Goal: Task Accomplishment & Management: Manage account settings

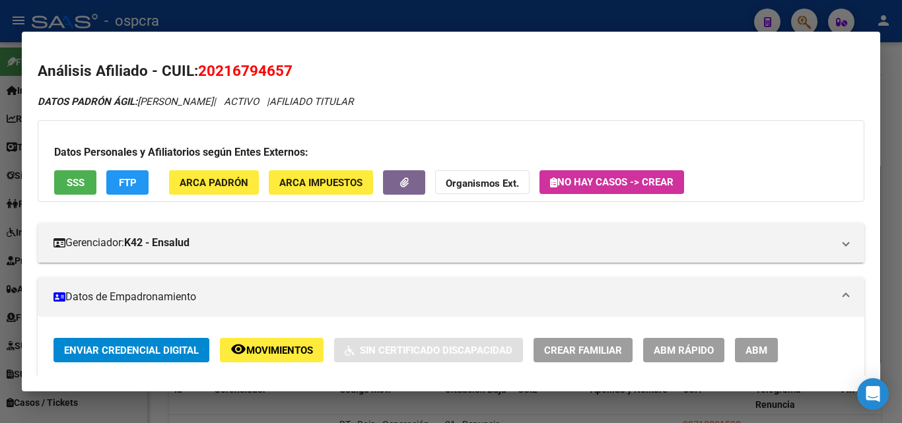
click at [0, 248] on div at bounding box center [451, 211] width 902 height 423
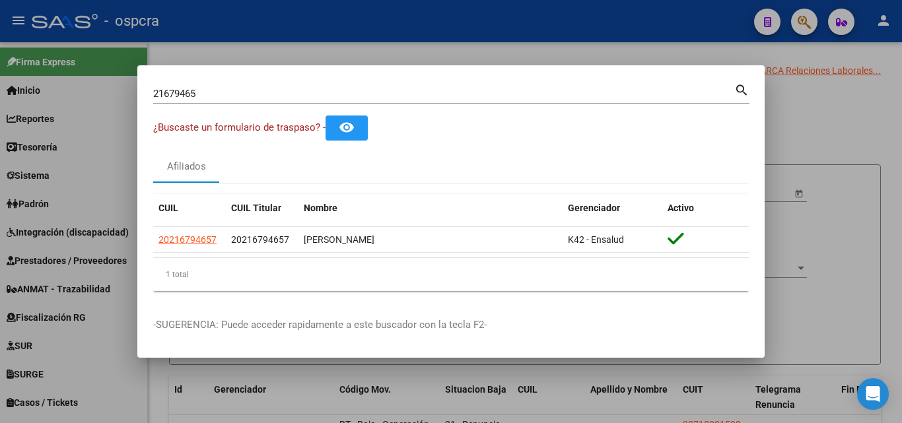
click at [590, 50] on div at bounding box center [451, 211] width 902 height 423
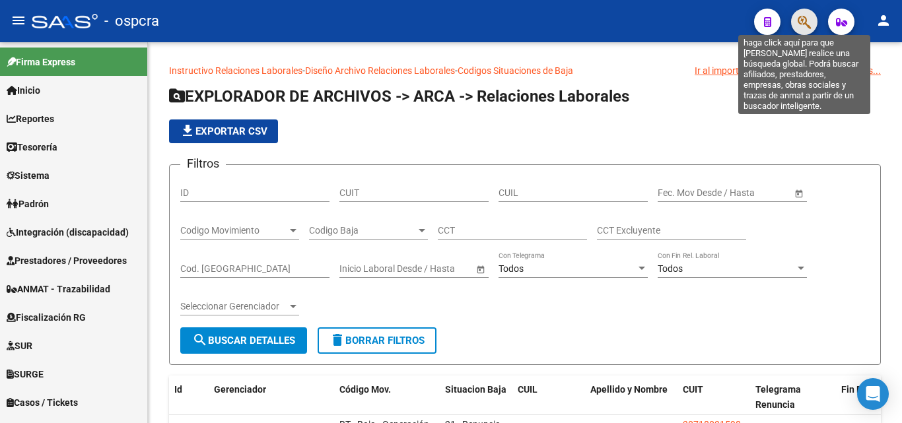
click at [798, 18] on icon "button" at bounding box center [804, 22] width 13 height 15
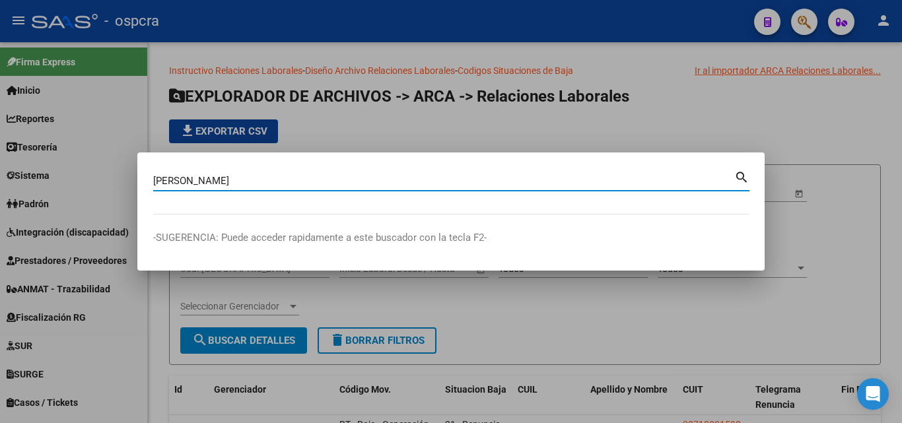
type input "[PERSON_NAME]"
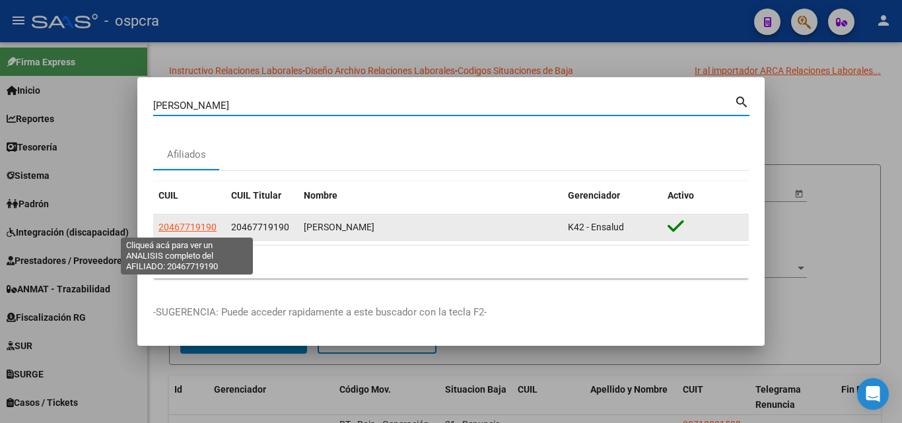
click at [210, 227] on span "20467719190" at bounding box center [188, 227] width 58 height 11
type textarea "20467719190"
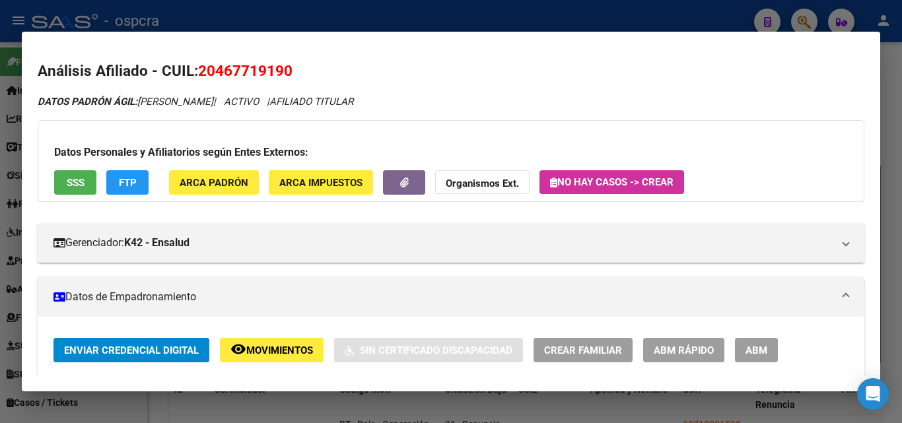
click at [281, 343] on button "remove_red_eye Movimientos" at bounding box center [272, 350] width 104 height 24
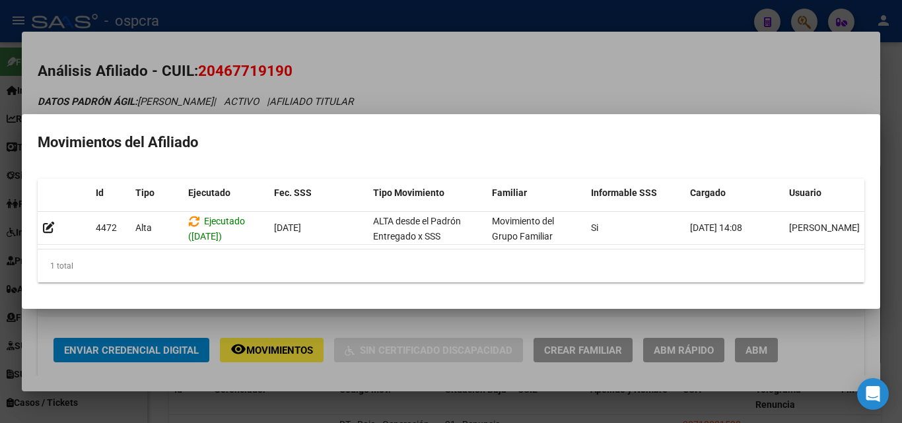
click at [560, 84] on div at bounding box center [451, 211] width 902 height 423
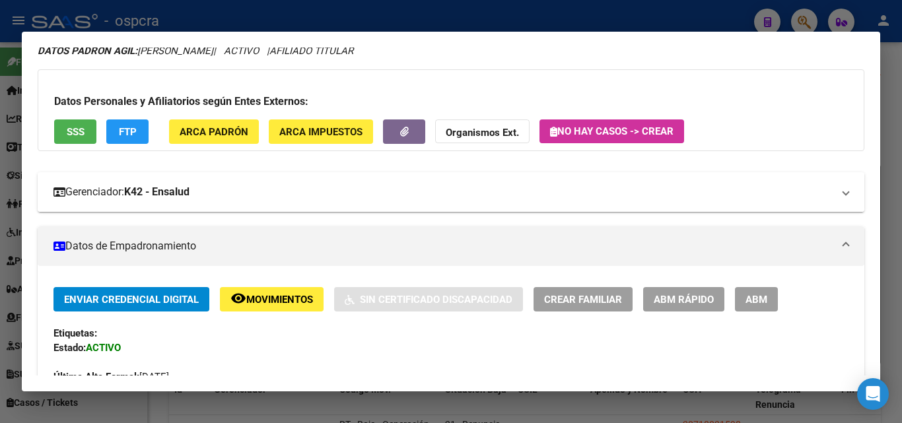
scroll to position [29, 0]
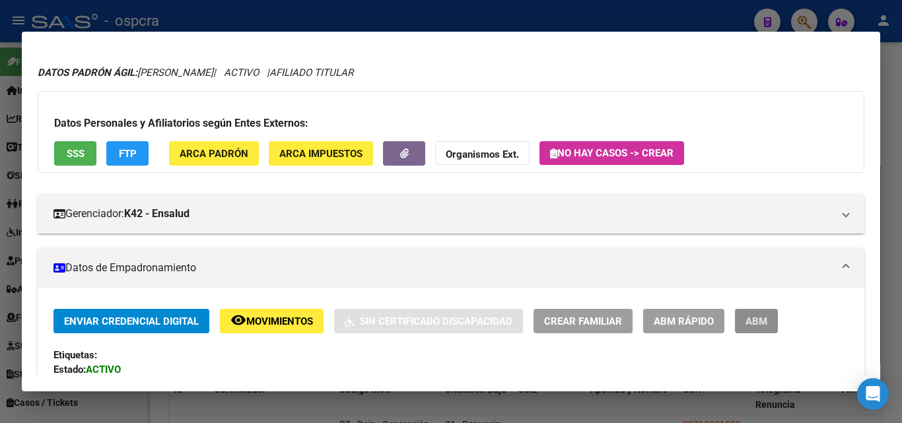
click at [771, 326] on button "ABM" at bounding box center [756, 321] width 43 height 24
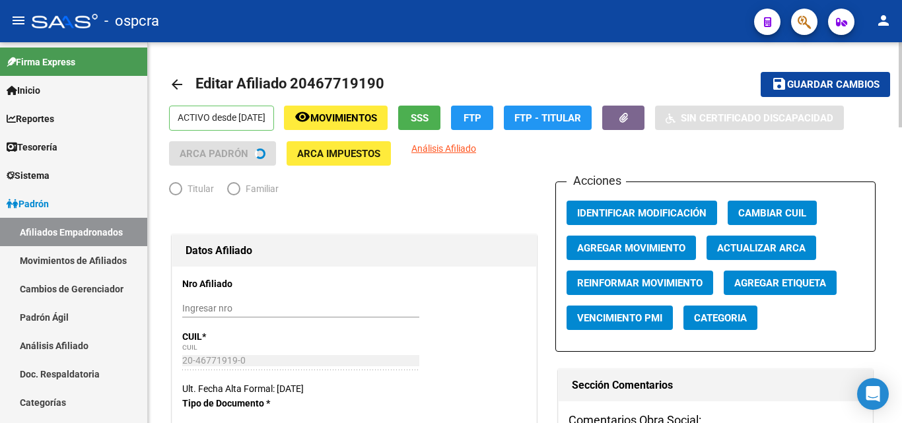
radio input "true"
type input "30-69889260-5"
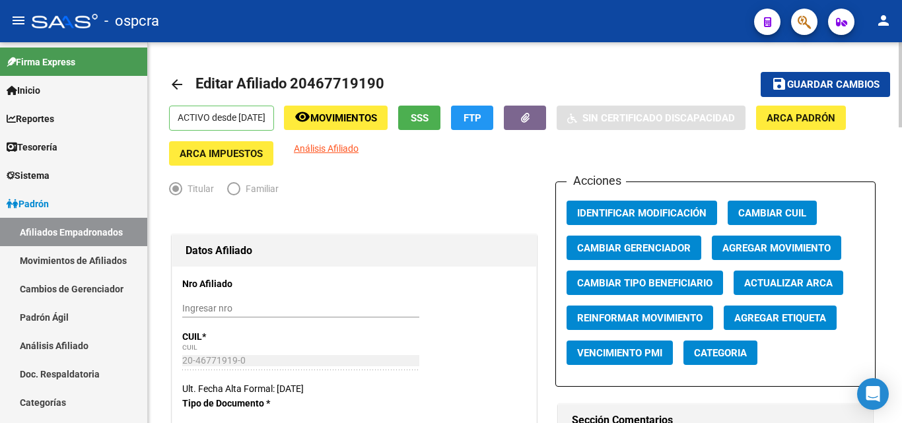
click at [758, 244] on span "Agregar Movimiento" at bounding box center [777, 248] width 108 height 12
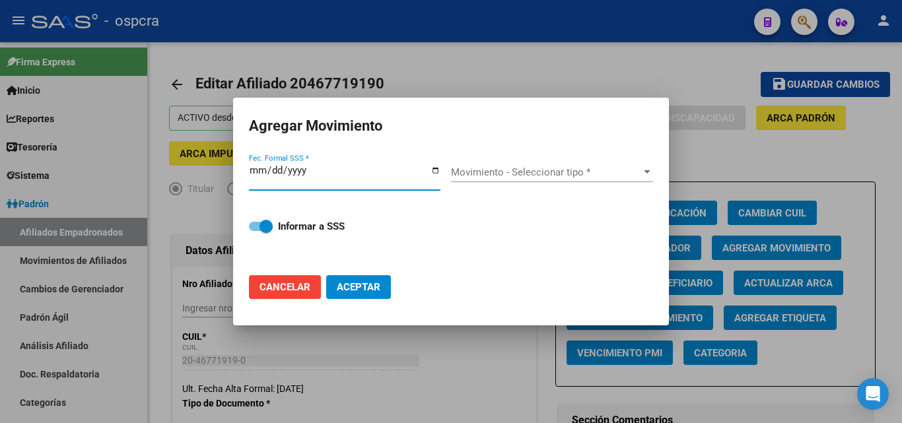
click at [438, 168] on input "Fec. Formal SSS *" at bounding box center [345, 175] width 192 height 21
type input "[DATE]"
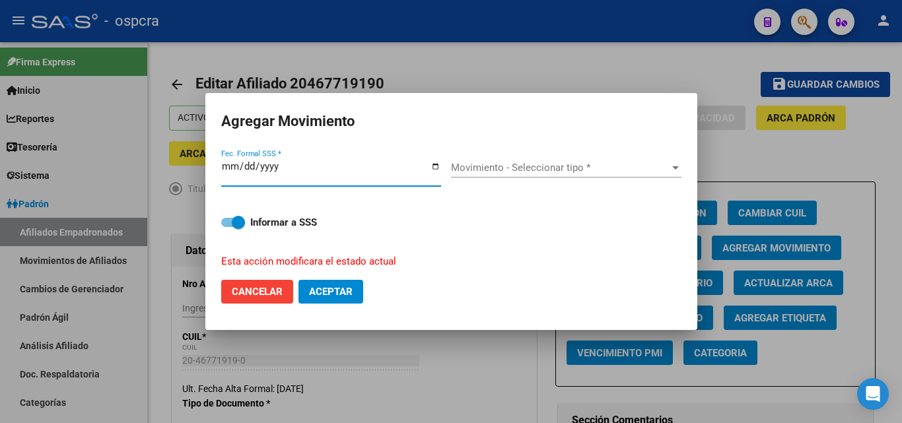
click at [606, 172] on span "Movimiento - Seleccionar tipo *" at bounding box center [560, 168] width 219 height 12
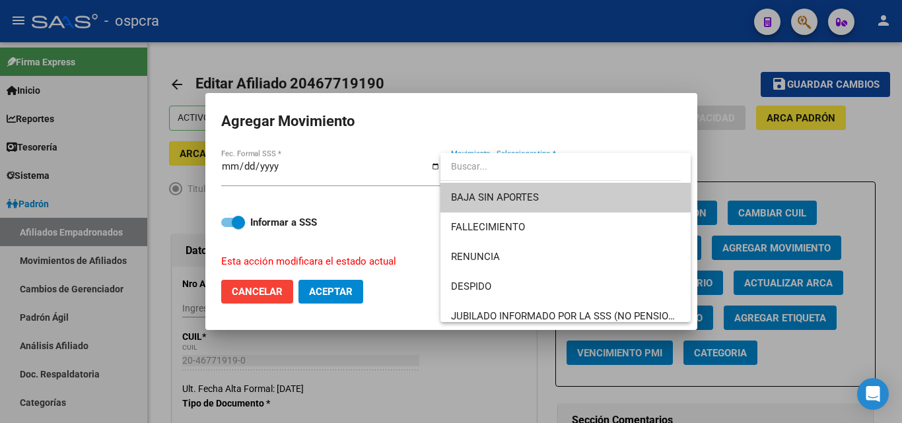
click at [727, 228] on div at bounding box center [451, 211] width 902 height 423
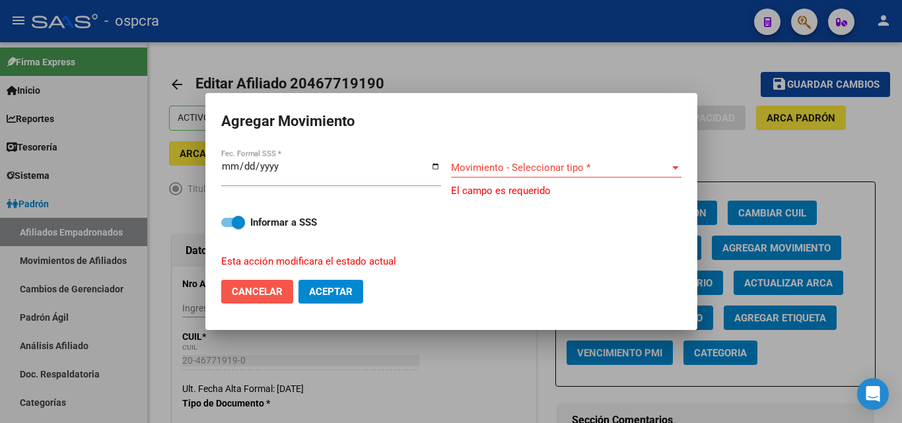
click at [249, 289] on span "Cancelar" at bounding box center [257, 292] width 51 height 12
checkbox input "false"
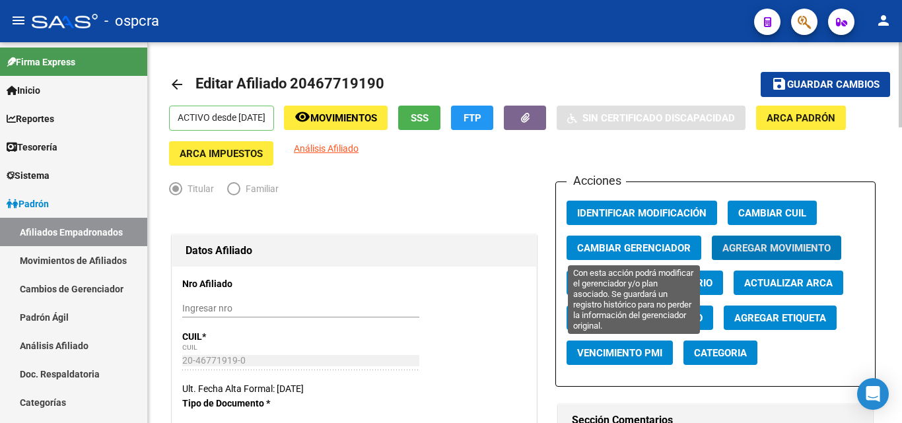
click at [654, 257] on button "Cambiar Gerenciador" at bounding box center [634, 248] width 135 height 24
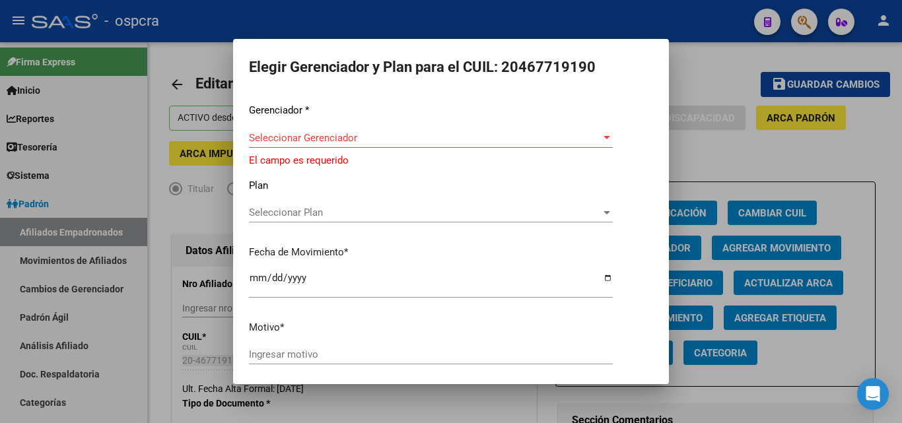
click at [408, 135] on div "Seleccionar Gerenciador Seleccionar Gerenciador" at bounding box center [431, 138] width 364 height 20
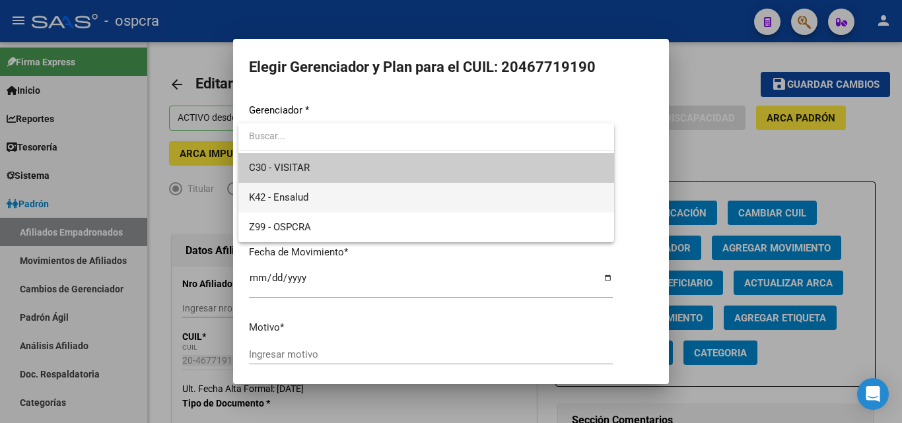
click at [338, 197] on span "K42 - Ensalud" at bounding box center [426, 198] width 355 height 30
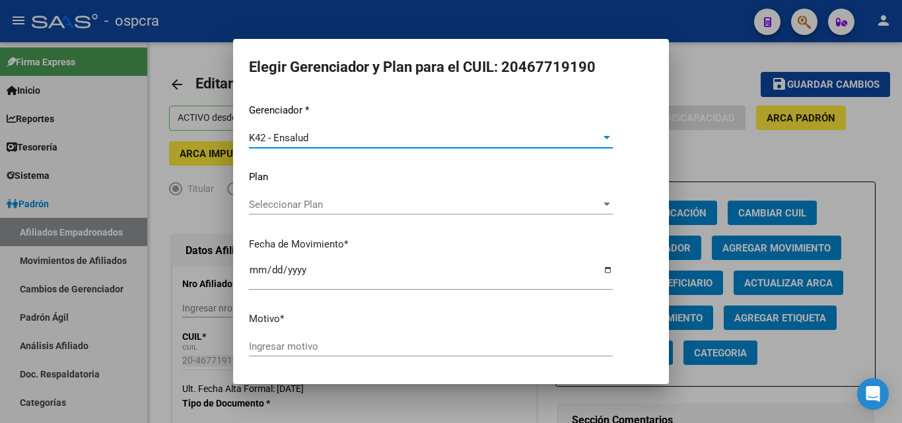
click at [372, 216] on div "Seleccionar Plan Seleccionar Plan" at bounding box center [431, 211] width 364 height 32
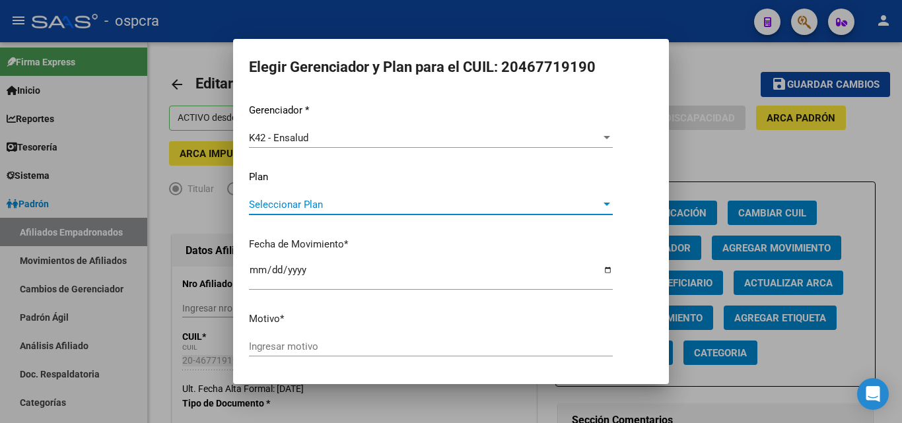
click at [372, 205] on span "Seleccionar Plan" at bounding box center [425, 205] width 352 height 12
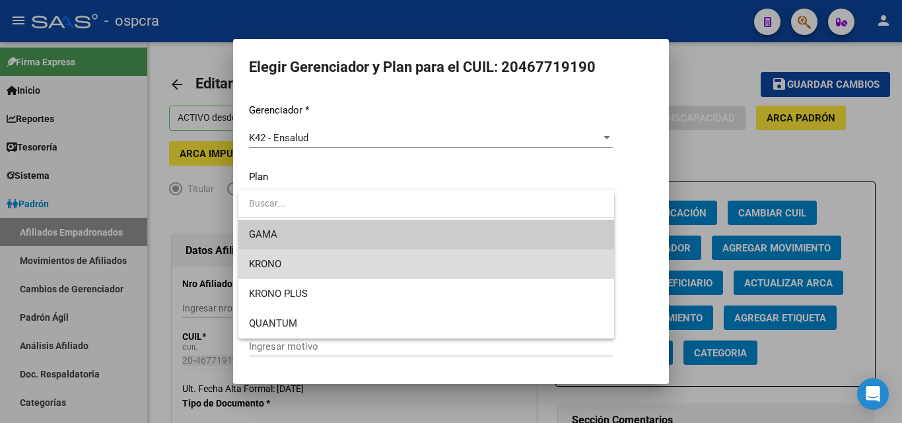
drag, startPoint x: 329, startPoint y: 266, endPoint x: 335, endPoint y: 258, distance: 10.4
click at [329, 264] on span "KRONO" at bounding box center [426, 265] width 355 height 30
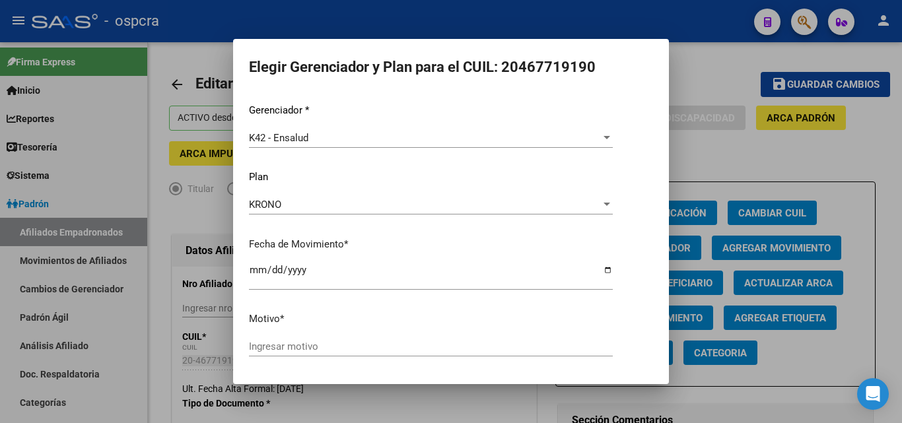
click at [320, 355] on div "Ingresar motivo" at bounding box center [431, 347] width 364 height 20
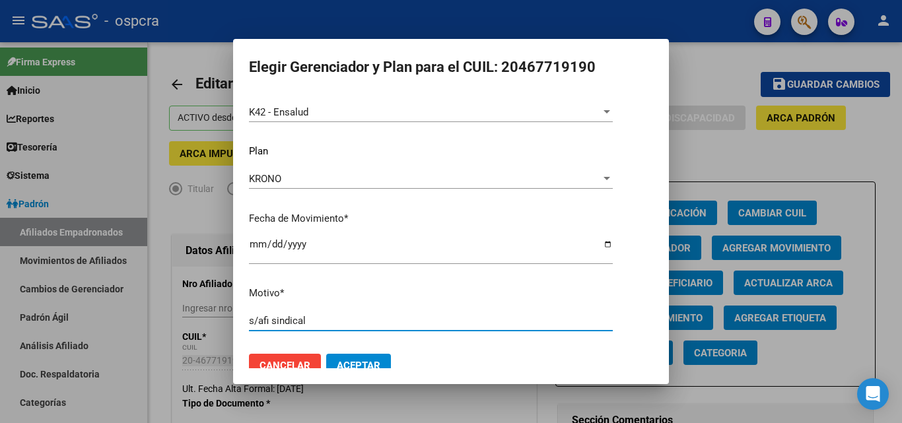
scroll to position [46, 0]
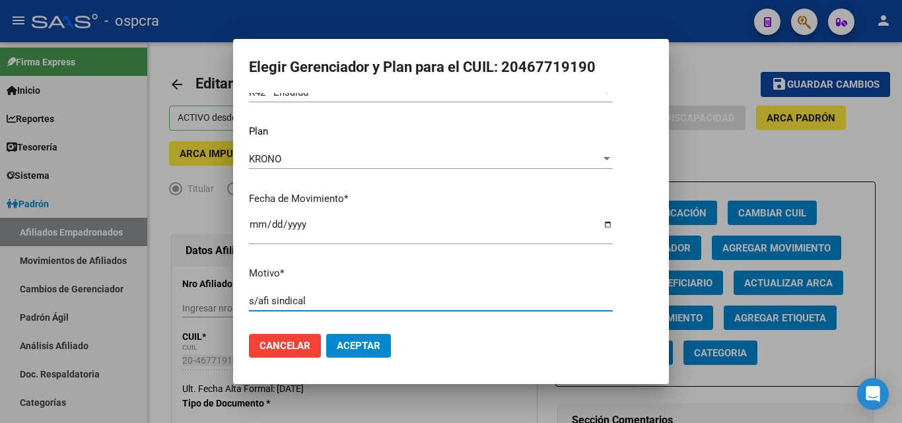
type input "s/afi sindical"
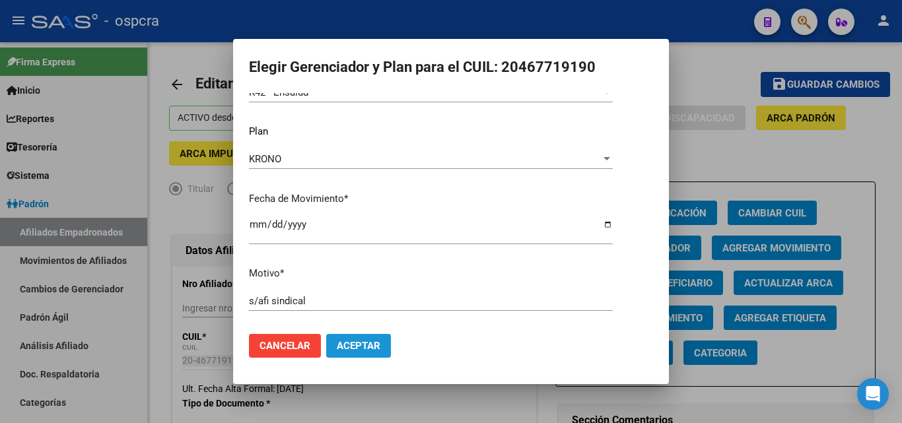
click at [357, 340] on span "Aceptar" at bounding box center [359, 346] width 44 height 12
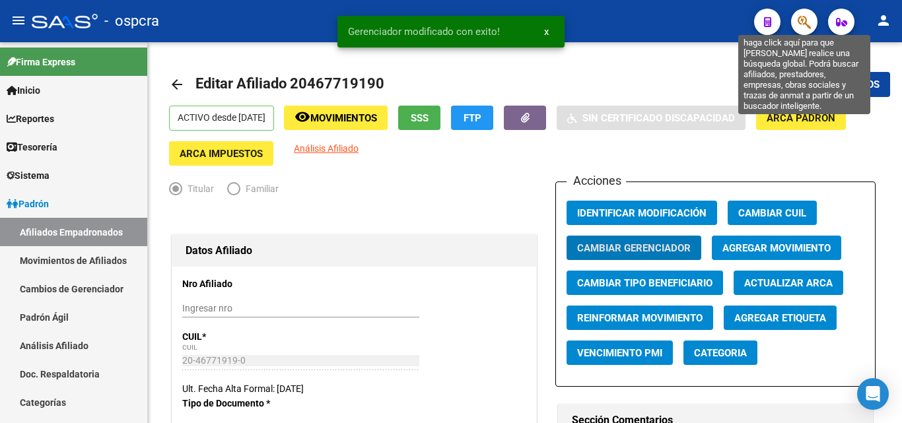
click at [806, 24] on icon "button" at bounding box center [804, 22] width 13 height 15
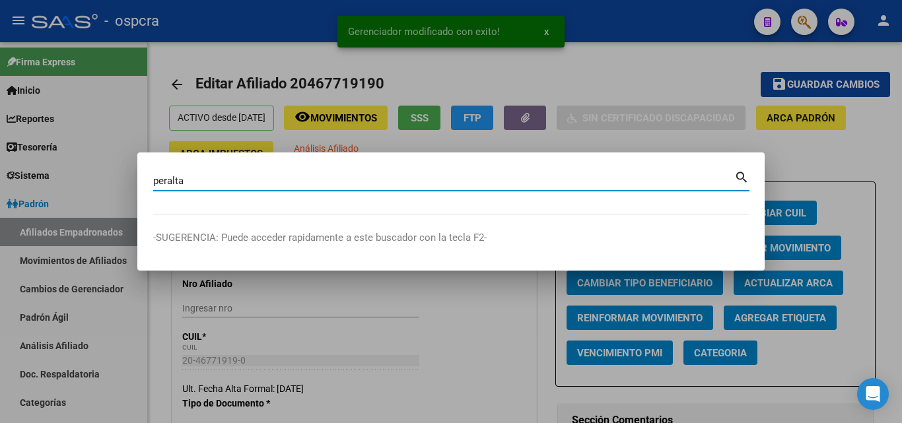
type input "peralta"
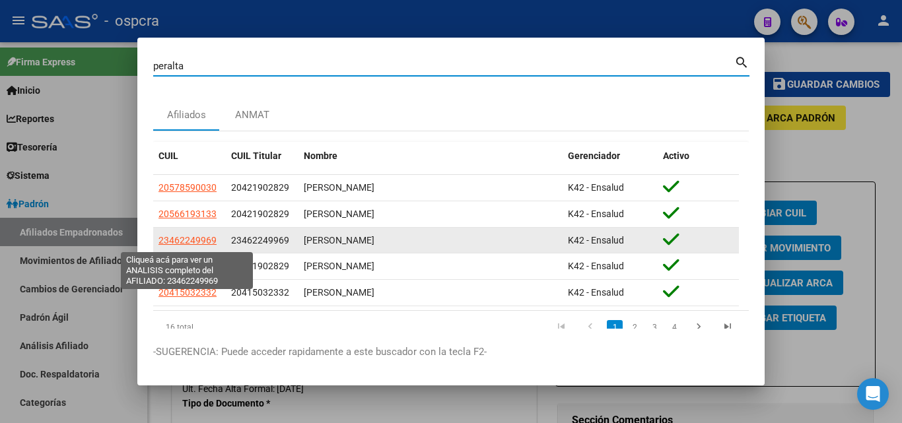
click at [182, 242] on span "23462249969" at bounding box center [188, 240] width 58 height 11
type textarea "23462249969"
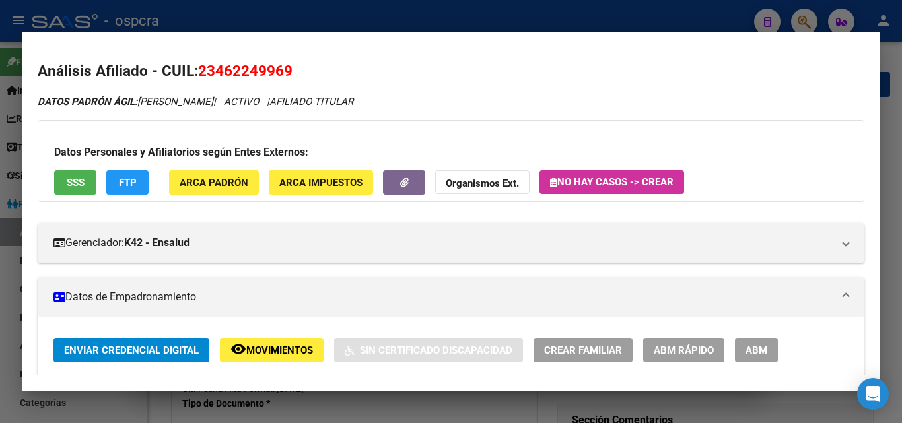
click at [764, 350] on span "ABM" at bounding box center [757, 351] width 22 height 12
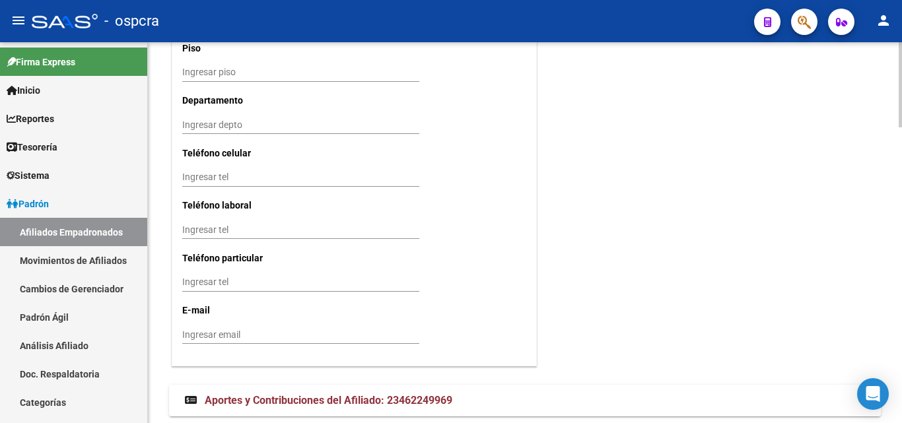
scroll to position [1319, 0]
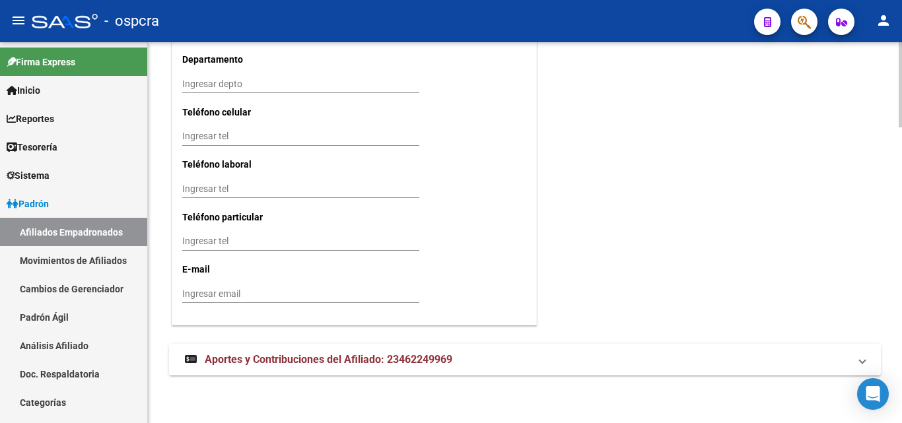
click at [295, 361] on span "Aportes y Contribuciones del Afiliado: 23462249969" at bounding box center [329, 359] width 248 height 13
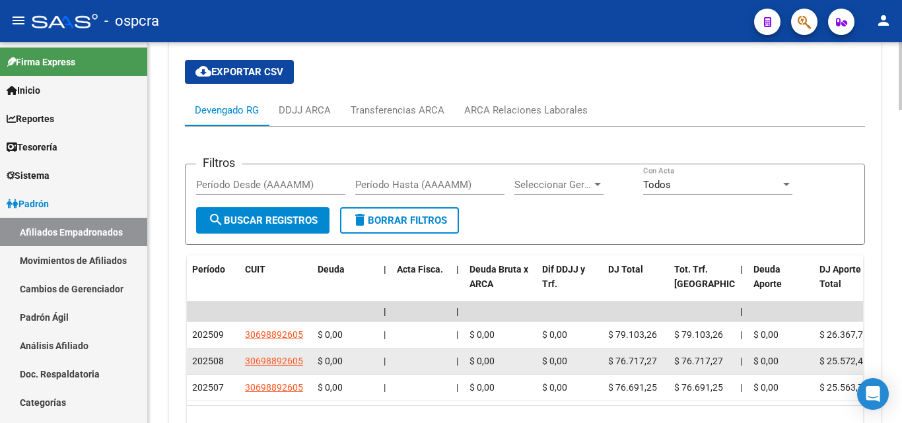
scroll to position [1695, 0]
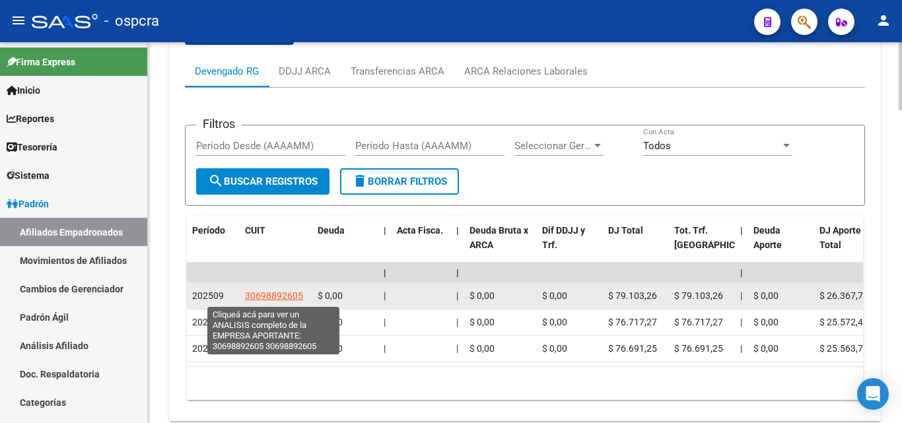
click at [282, 295] on span "30698892605" at bounding box center [274, 296] width 58 height 11
type textarea "30698892605"
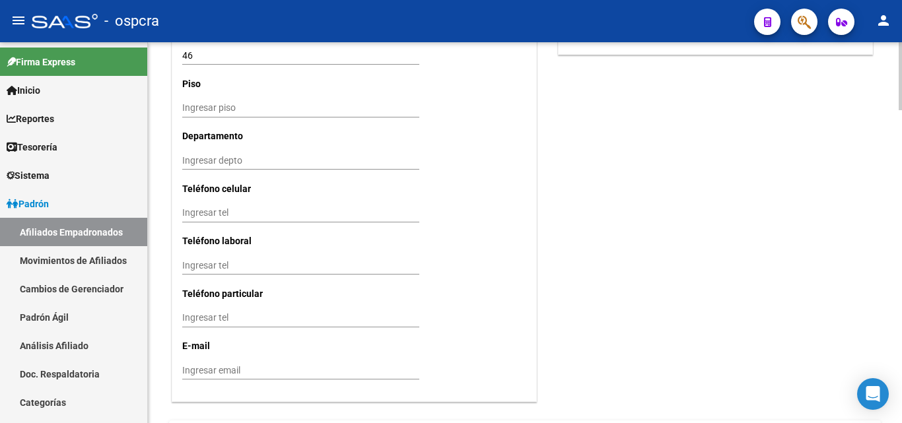
scroll to position [1233, 0]
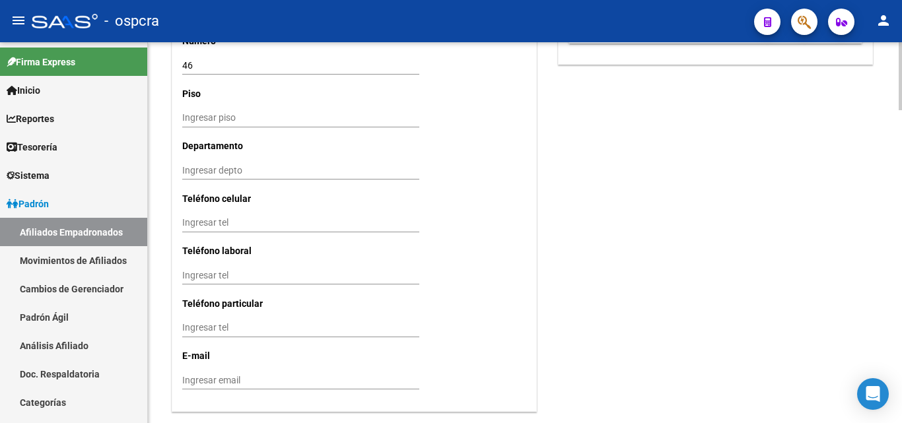
click at [196, 223] on input "Ingresar tel" at bounding box center [300, 222] width 237 height 11
type input "2"
type input "3816910466"
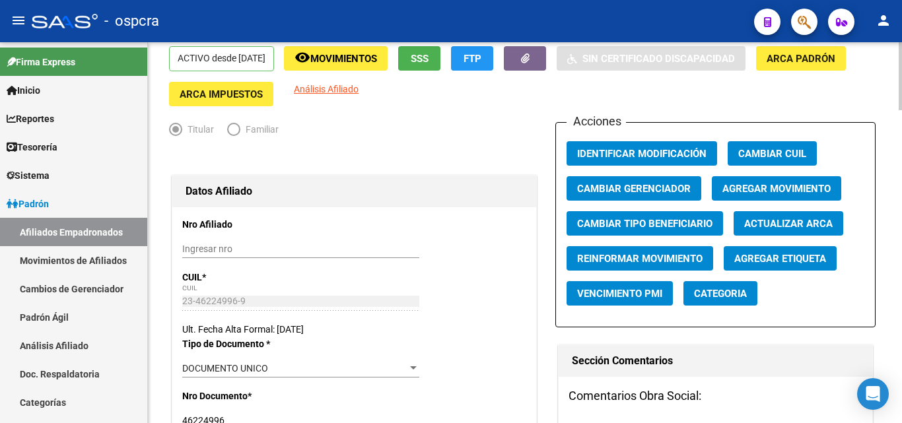
scroll to position [0, 0]
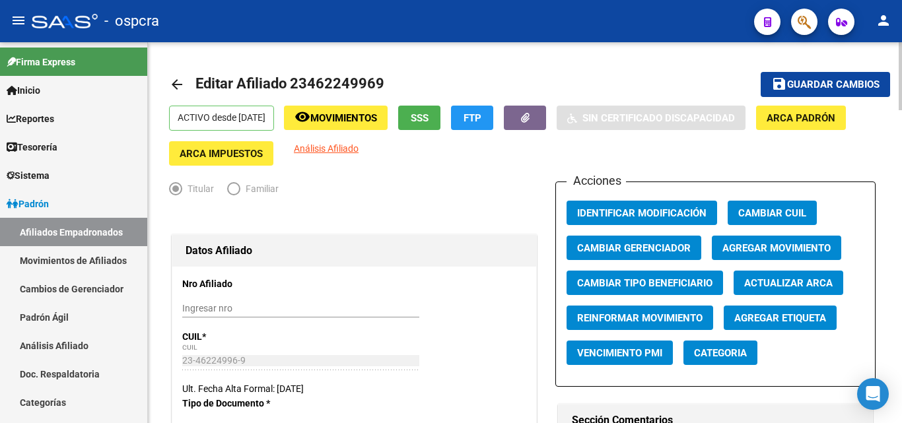
click at [845, 83] on span "Guardar cambios" at bounding box center [833, 85] width 92 height 12
click at [812, 22] on button "button" at bounding box center [804, 22] width 26 height 26
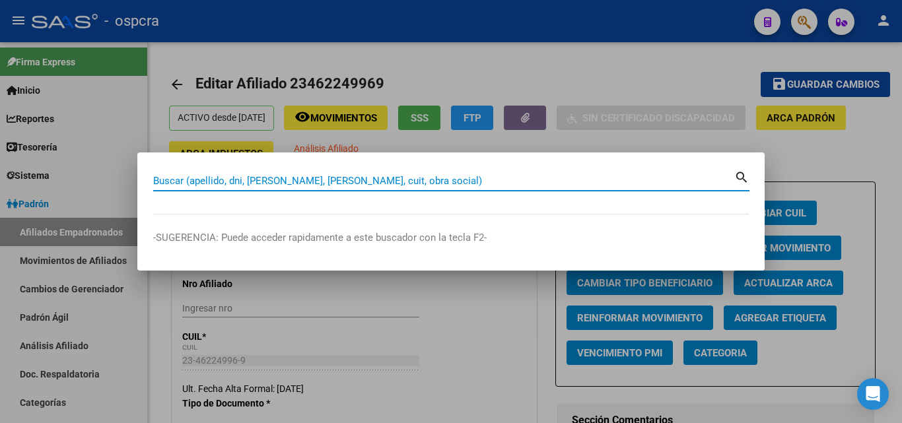
click at [186, 176] on input "Buscar (apellido, dni, [PERSON_NAME], [PERSON_NAME], cuit, obra social)" at bounding box center [443, 181] width 581 height 12
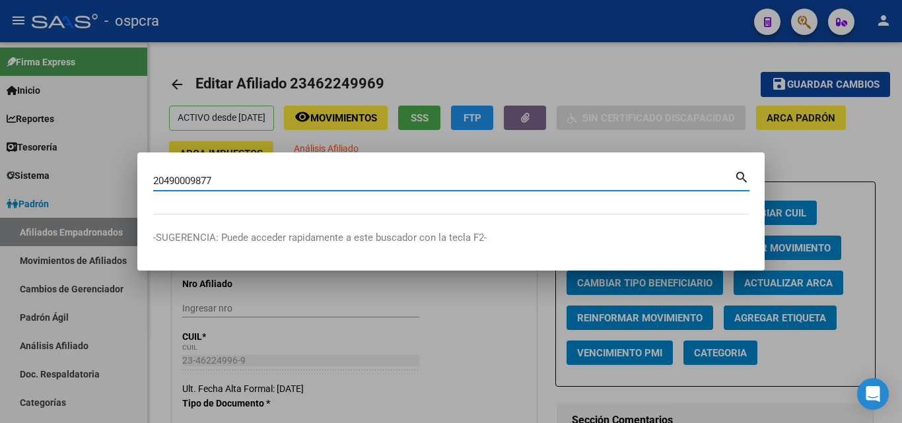
type input "20490009877"
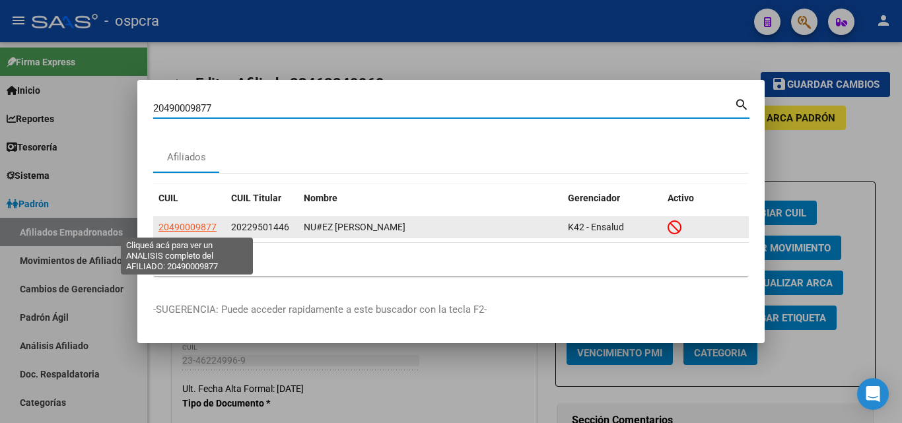
click at [193, 230] on span "20490009877" at bounding box center [188, 227] width 58 height 11
type textarea "20490009877"
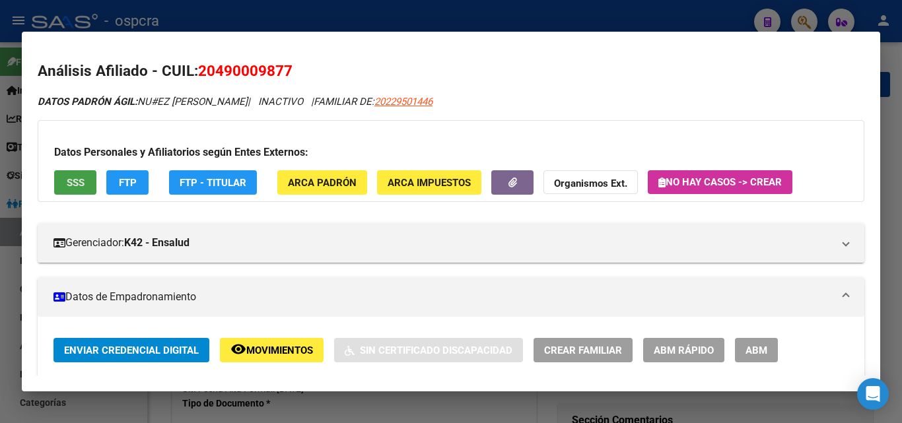
click at [66, 194] on button "SSS" at bounding box center [75, 182] width 42 height 24
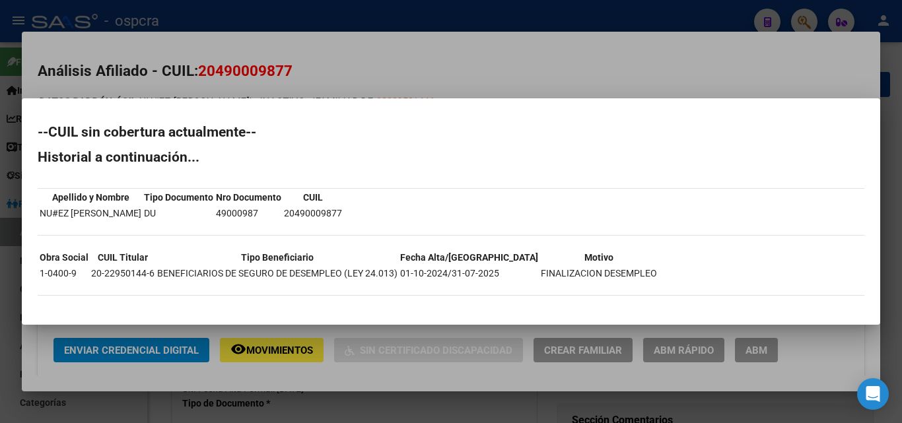
click at [439, 67] on div at bounding box center [451, 211] width 902 height 423
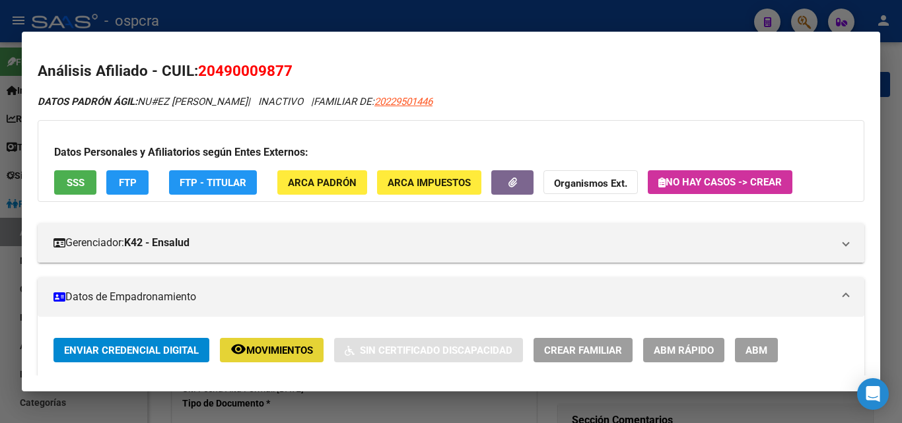
click at [284, 361] on button "remove_red_eye Movimientos" at bounding box center [272, 350] width 104 height 24
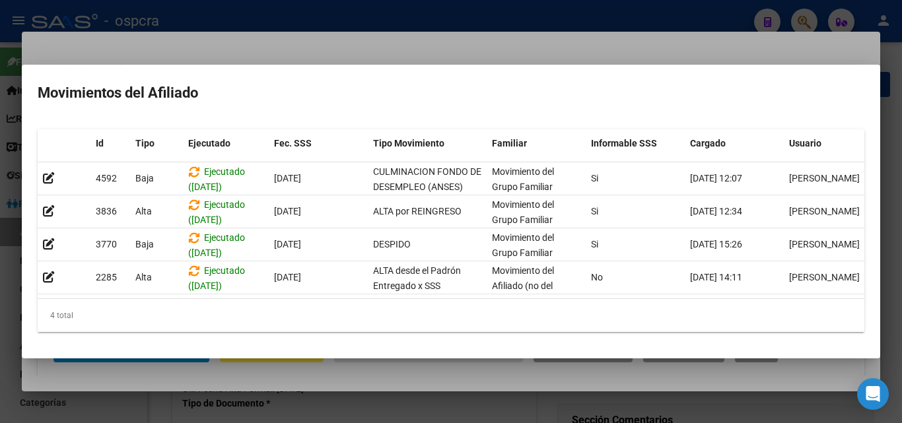
click at [197, 40] on div at bounding box center [451, 211] width 902 height 423
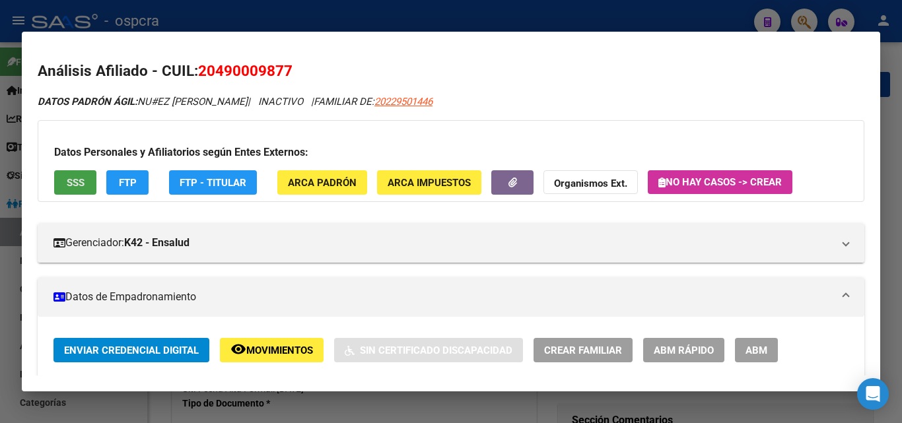
click at [81, 190] on button "SSS" at bounding box center [75, 182] width 42 height 24
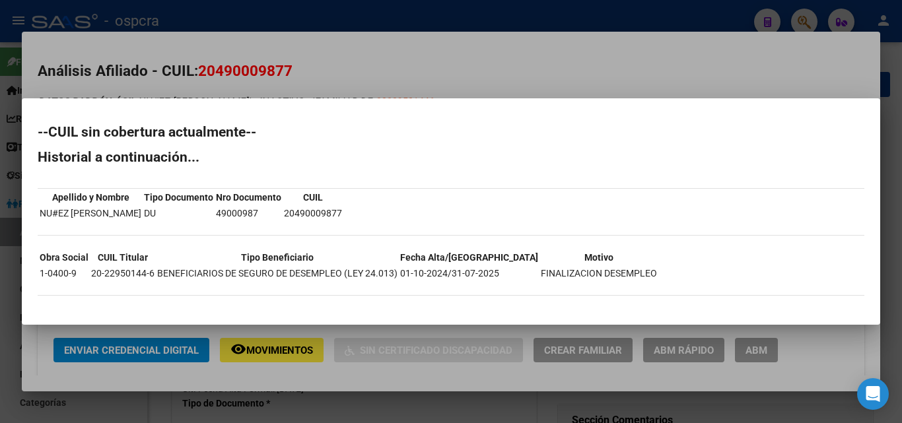
click at [363, 61] on div at bounding box center [451, 211] width 902 height 423
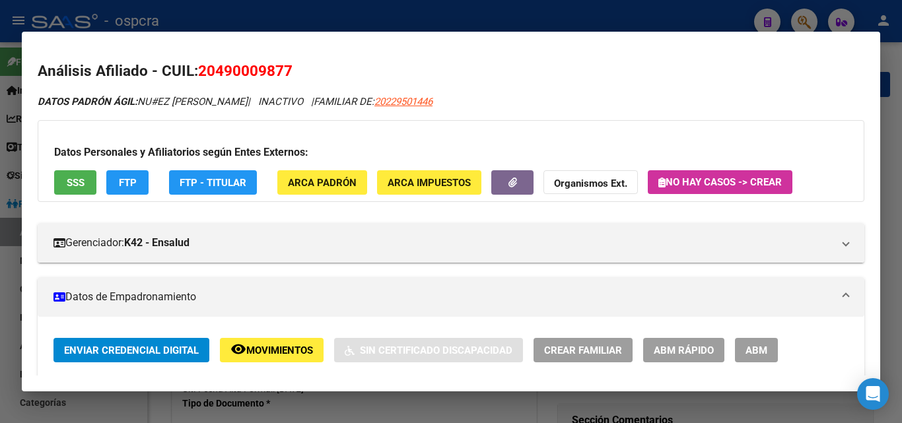
click at [296, 355] on span "Movimientos" at bounding box center [279, 351] width 67 height 12
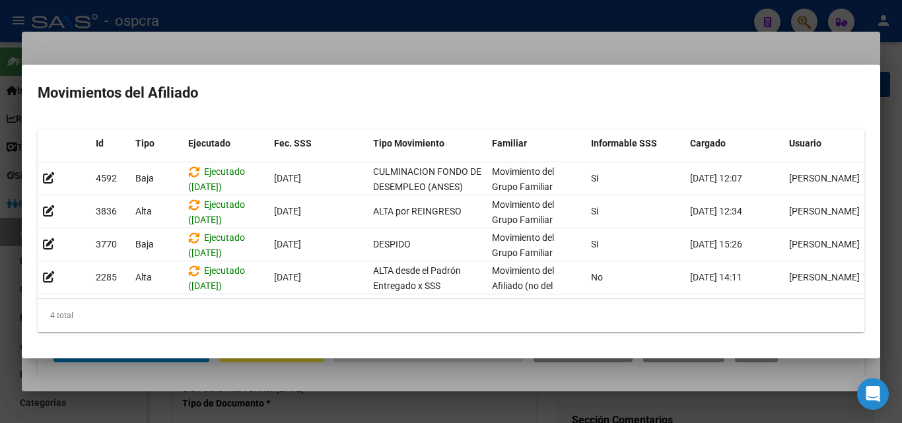
click at [135, 399] on div at bounding box center [451, 211] width 902 height 423
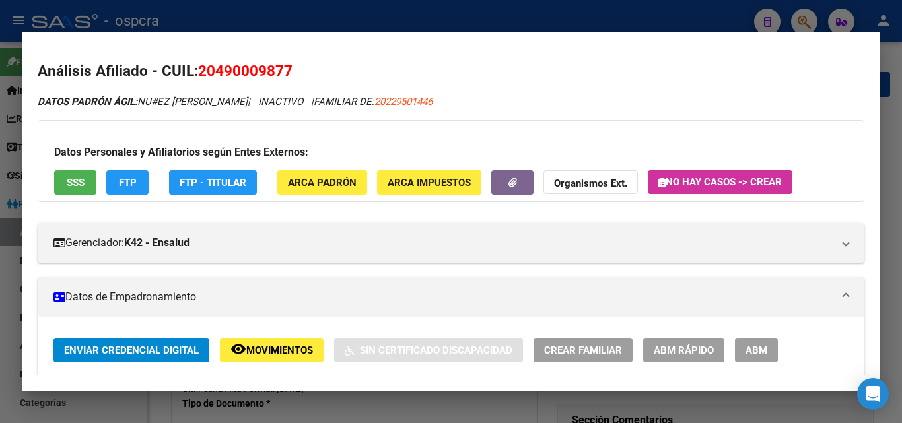
click at [0, 305] on div at bounding box center [451, 211] width 902 height 423
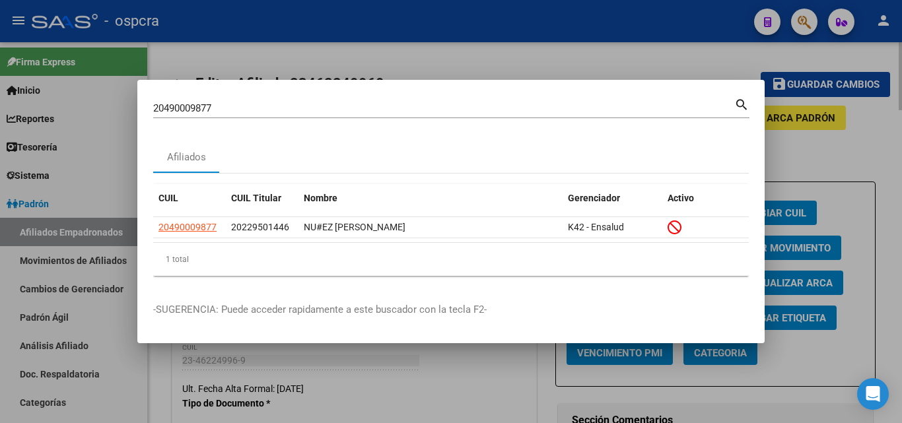
click at [517, 76] on div at bounding box center [451, 211] width 902 height 423
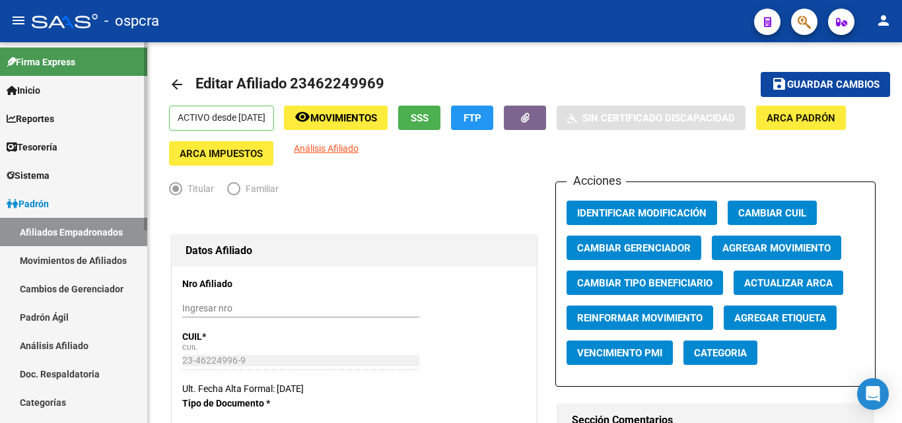
click at [52, 232] on link "Afiliados Empadronados" at bounding box center [73, 232] width 147 height 28
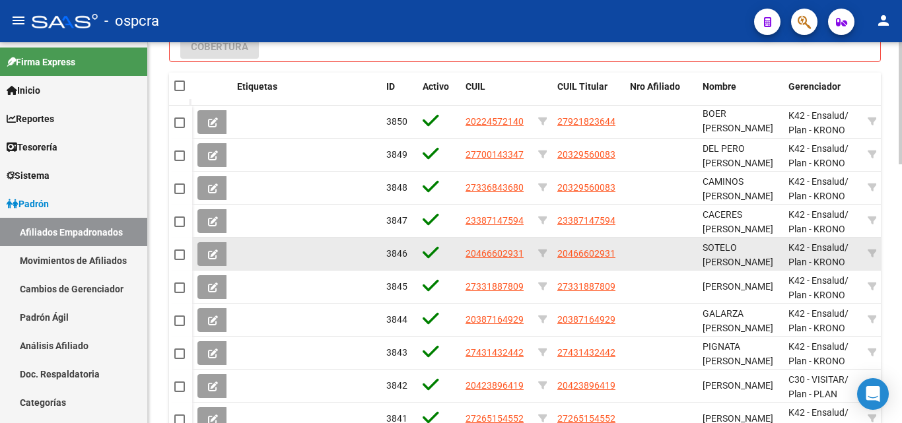
scroll to position [727, 0]
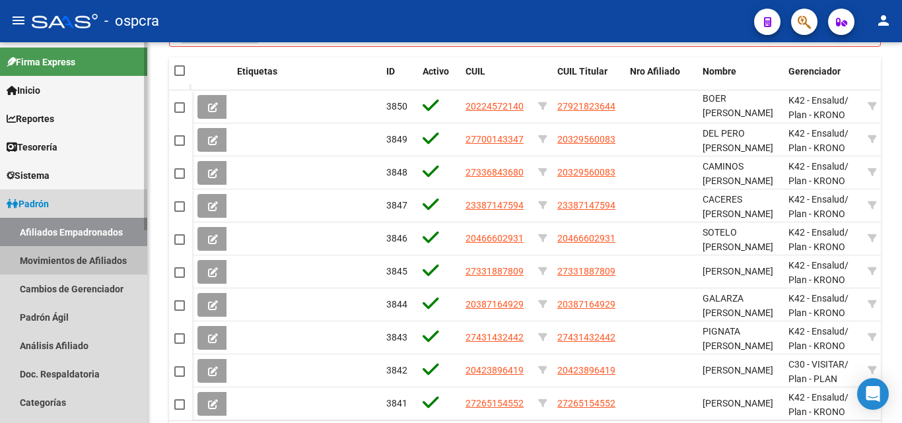
click at [94, 260] on link "Movimientos de Afiliados" at bounding box center [73, 260] width 147 height 28
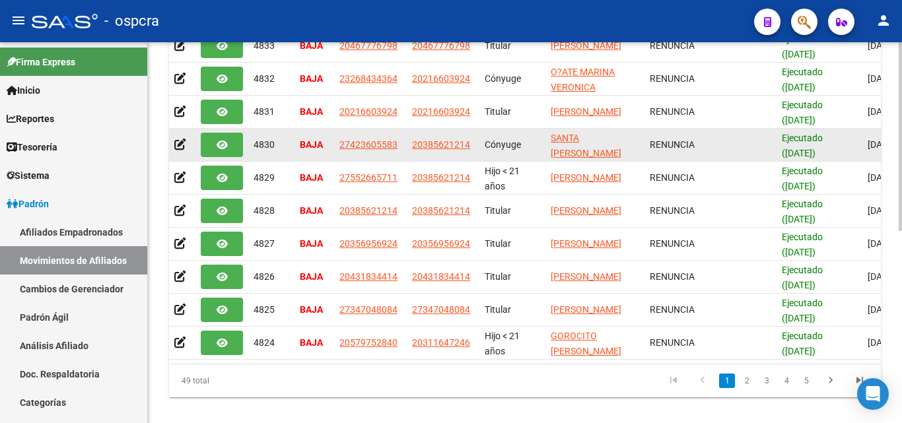
scroll to position [388, 0]
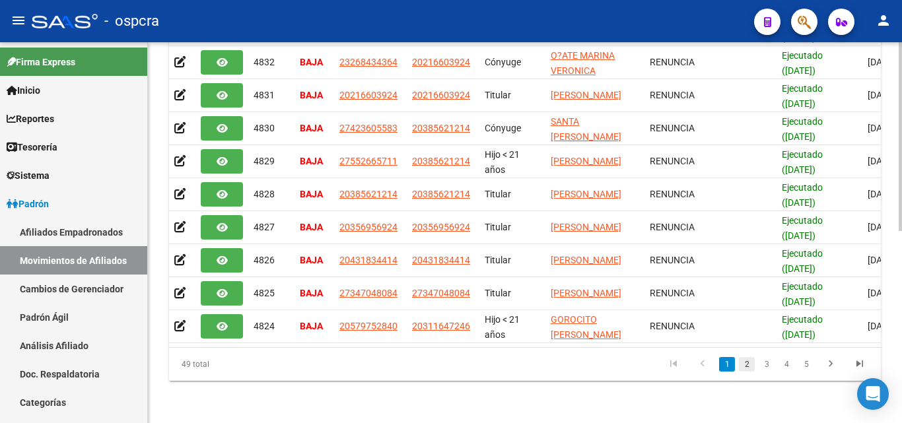
click at [754, 366] on link "2" at bounding box center [747, 364] width 16 height 15
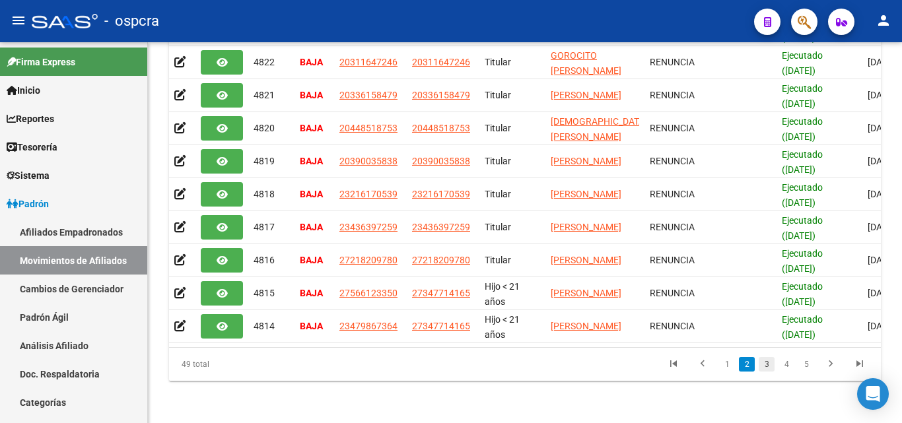
click at [773, 368] on link "3" at bounding box center [767, 364] width 16 height 15
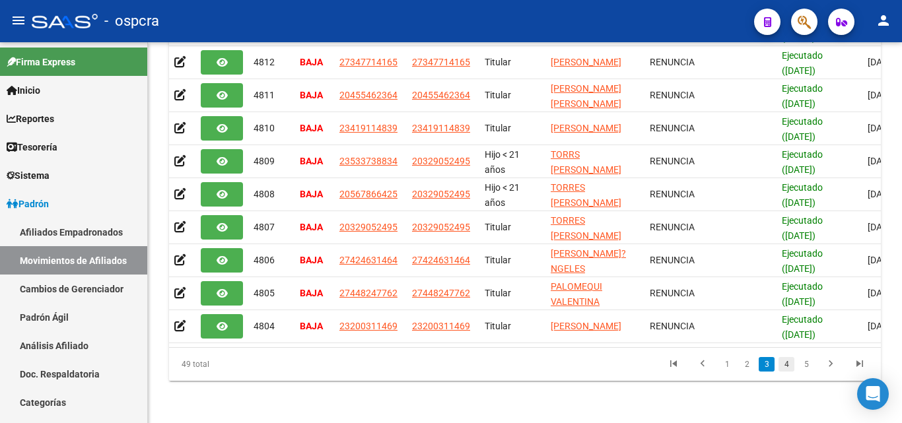
click at [787, 366] on link "4" at bounding box center [787, 364] width 16 height 15
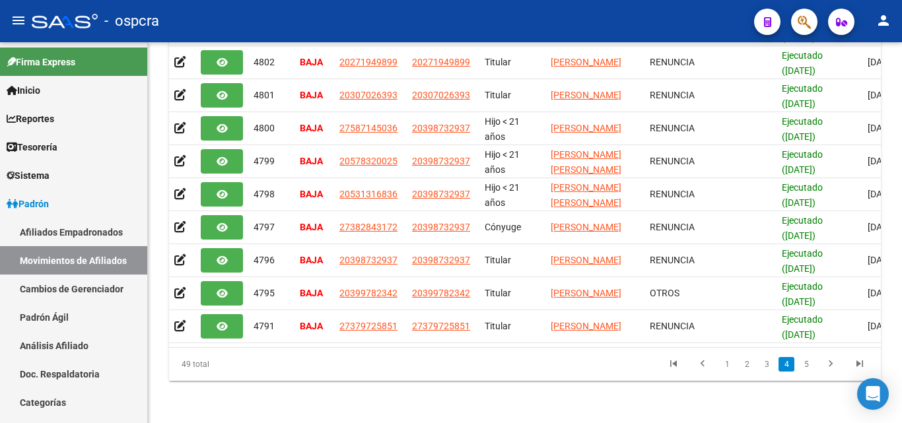
click at [804, 363] on link "5" at bounding box center [807, 364] width 16 height 15
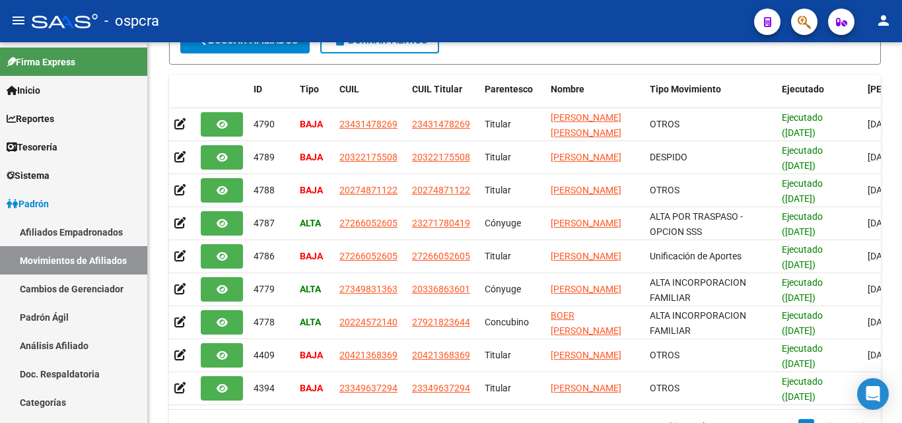
scroll to position [355, 0]
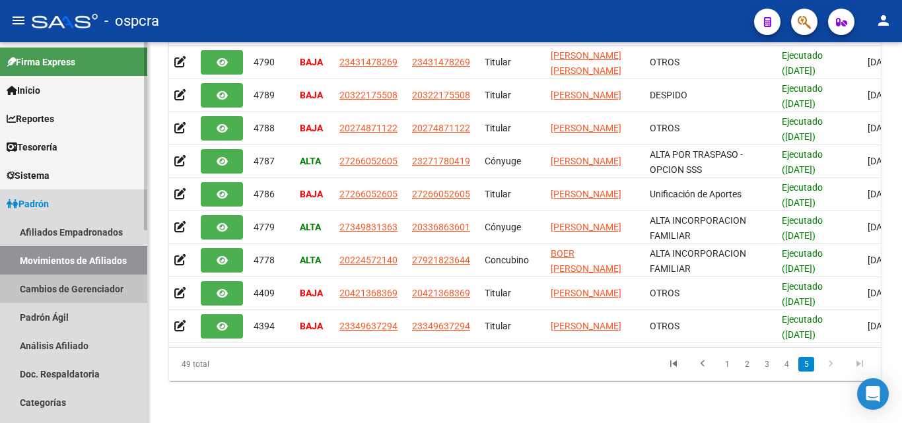
click at [76, 287] on link "Cambios de Gerenciador" at bounding box center [73, 289] width 147 height 28
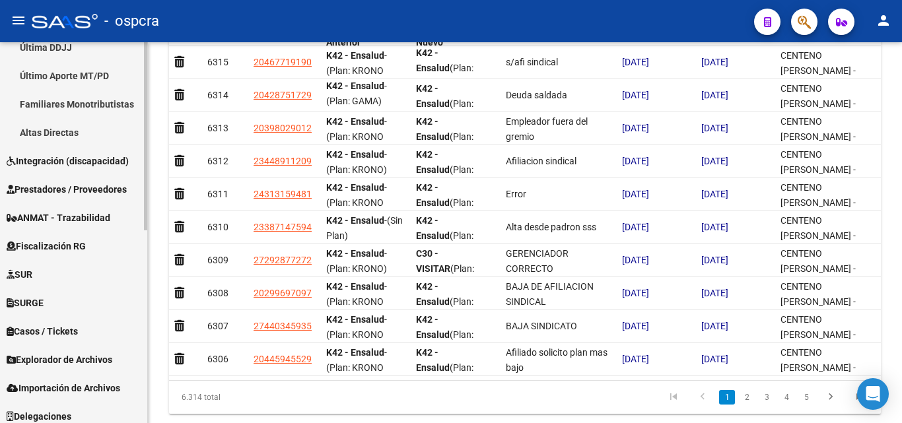
scroll to position [391, 0]
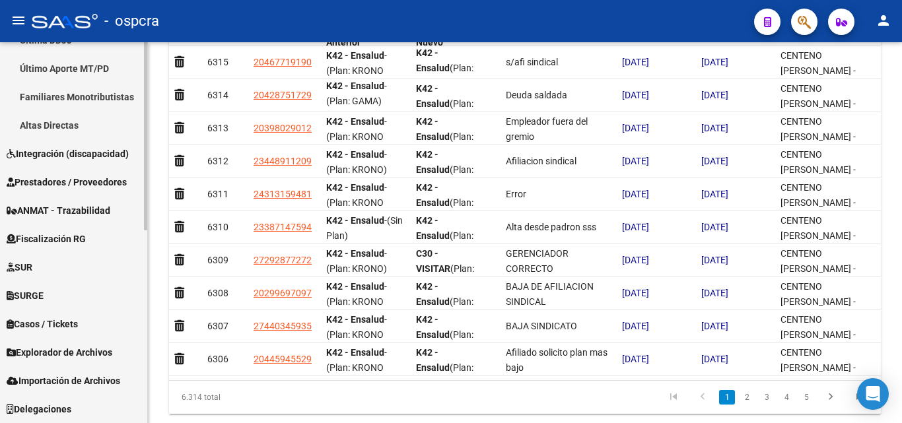
click at [77, 355] on span "Explorador de Archivos" at bounding box center [60, 352] width 106 height 15
click at [86, 353] on span "Explorador de Archivos" at bounding box center [60, 352] width 106 height 15
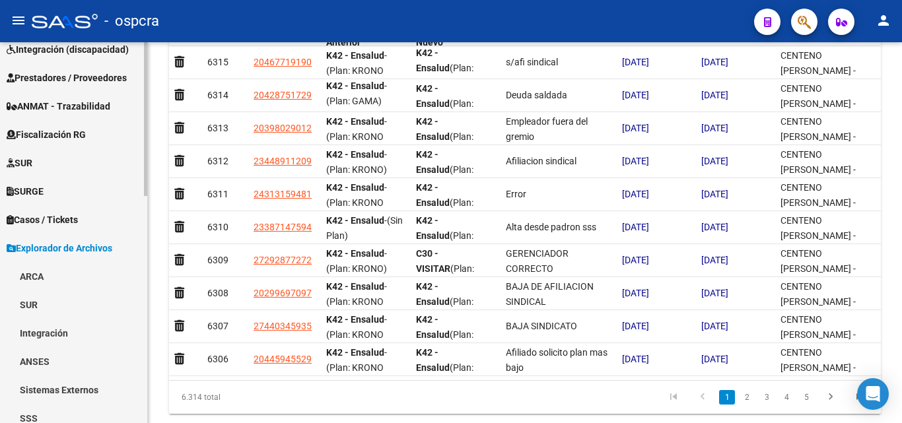
scroll to position [523, 0]
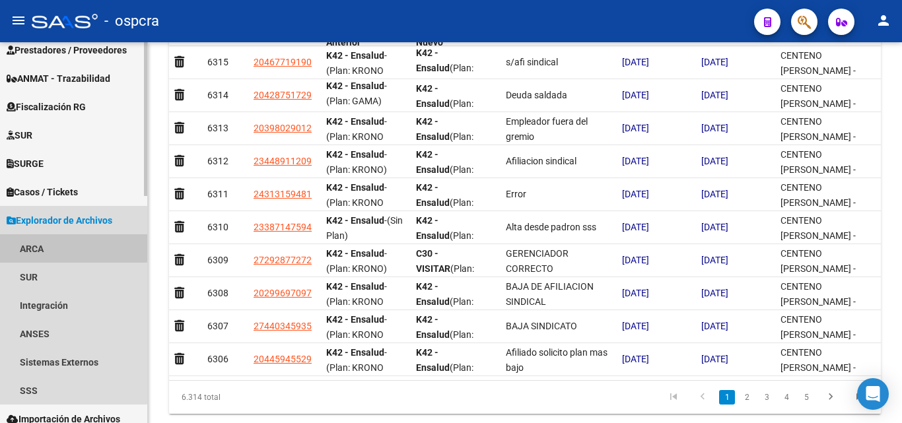
click at [22, 243] on link "ARCA" at bounding box center [73, 248] width 147 height 28
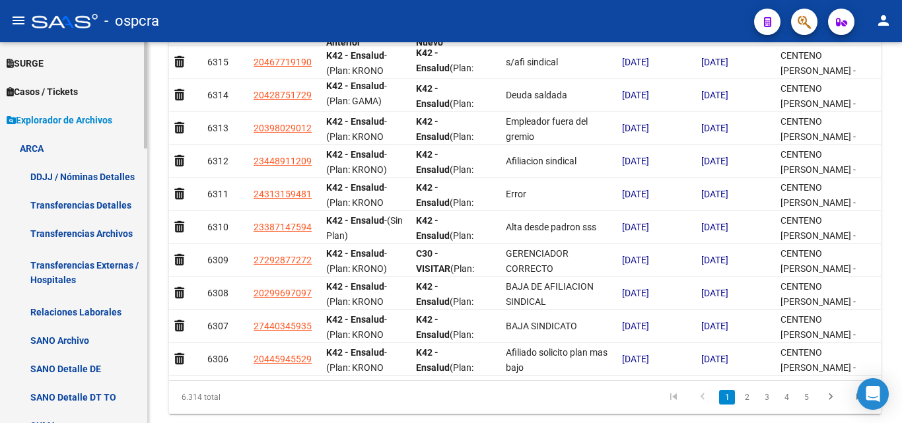
scroll to position [655, 0]
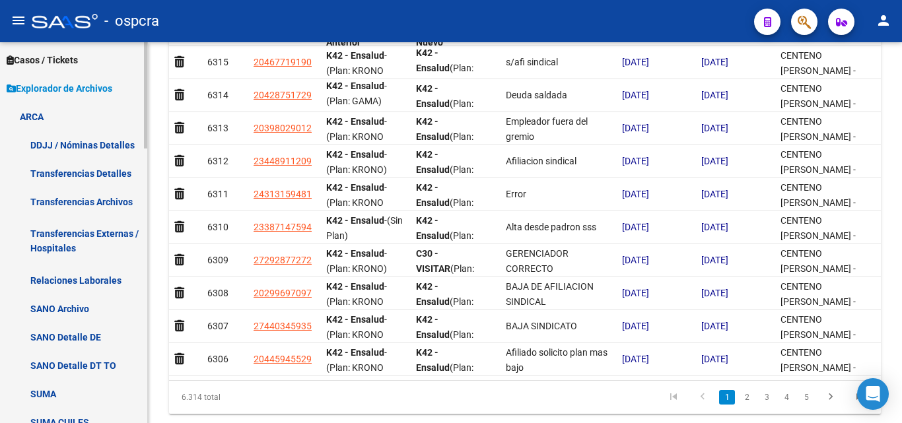
click at [102, 275] on link "Relaciones Laborales" at bounding box center [73, 280] width 147 height 28
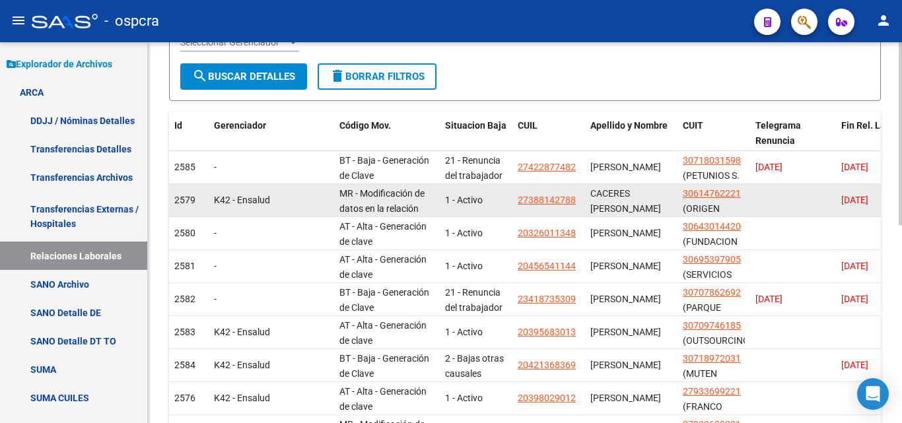
scroll to position [343, 0]
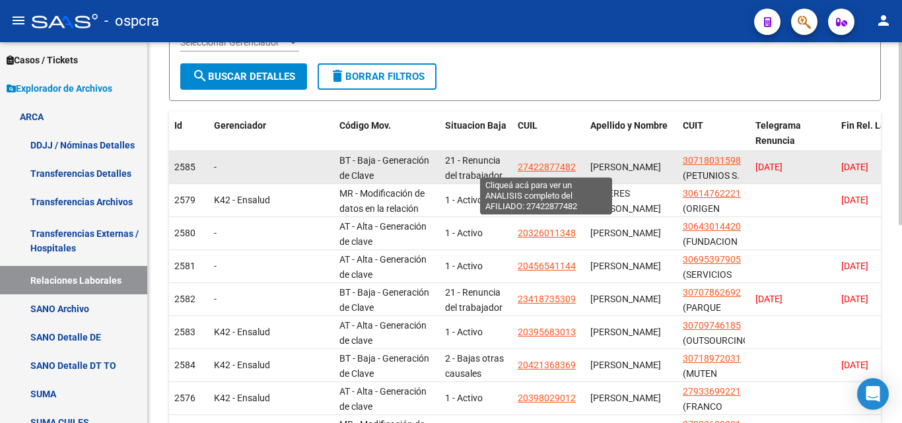
click at [544, 162] on span "27422877482" at bounding box center [547, 167] width 58 height 11
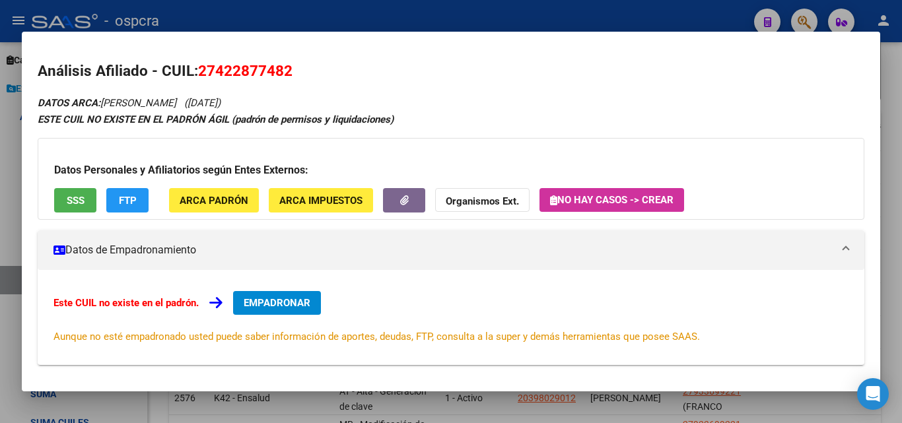
click at [0, 228] on div at bounding box center [451, 211] width 902 height 423
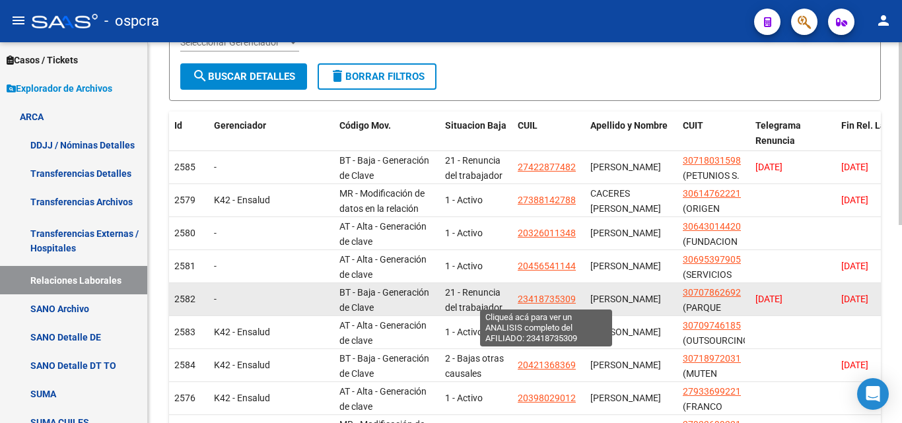
click at [551, 295] on span "23418735309" at bounding box center [547, 299] width 58 height 11
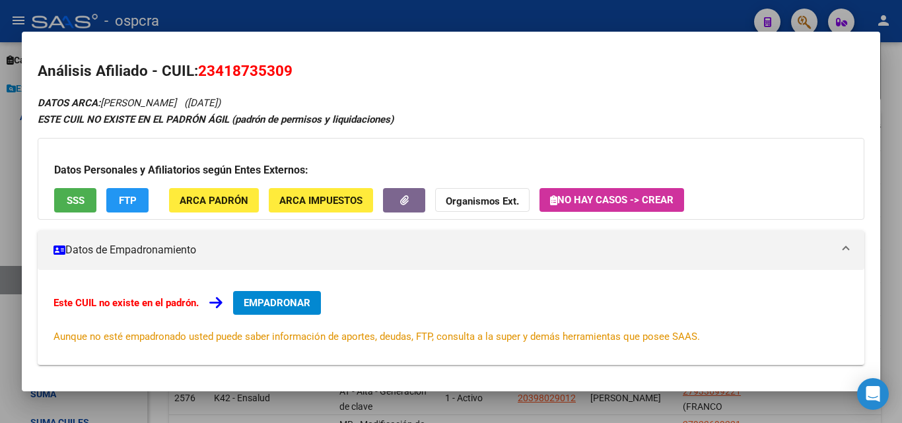
click at [0, 167] on div at bounding box center [451, 211] width 902 height 423
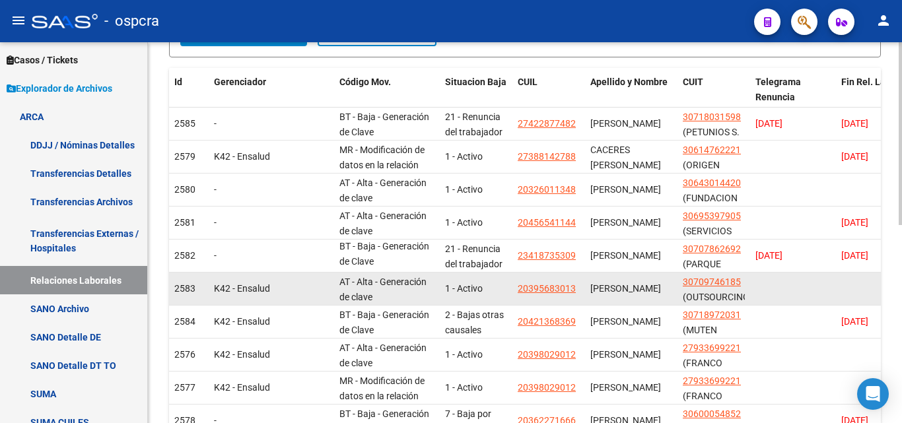
scroll to position [330, 0]
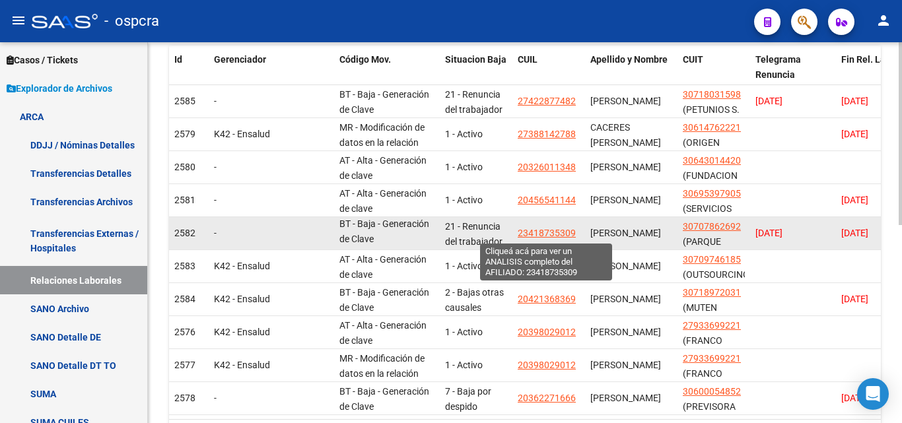
click at [559, 234] on span "23418735309" at bounding box center [547, 233] width 58 height 11
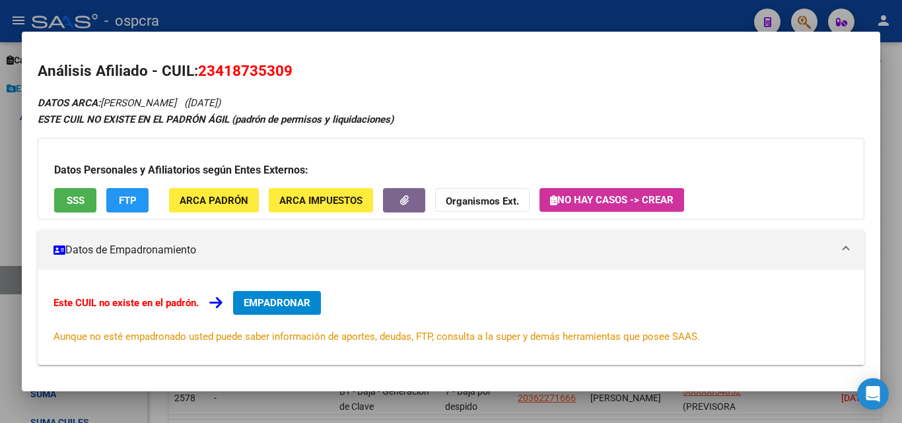
click at [0, 150] on div at bounding box center [451, 211] width 902 height 423
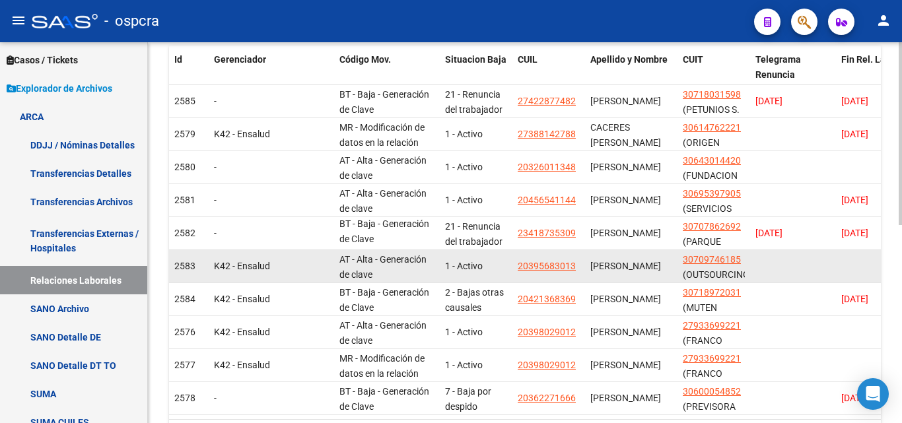
scroll to position [396, 0]
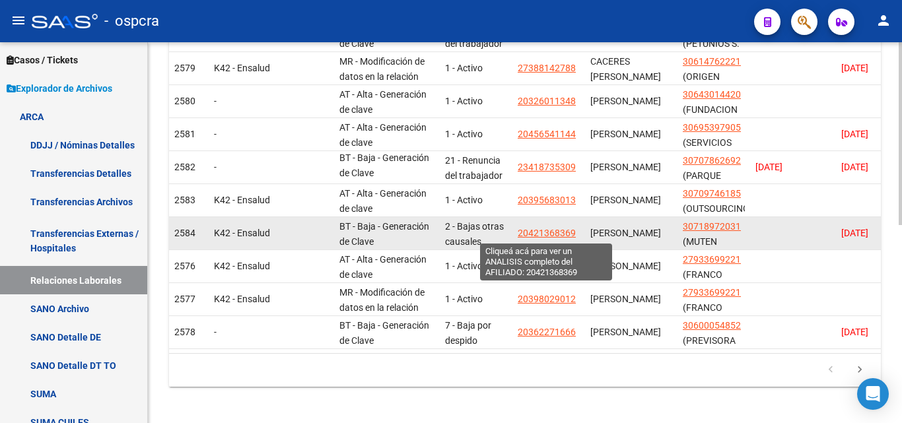
click at [557, 234] on span "20421368369" at bounding box center [547, 233] width 58 height 11
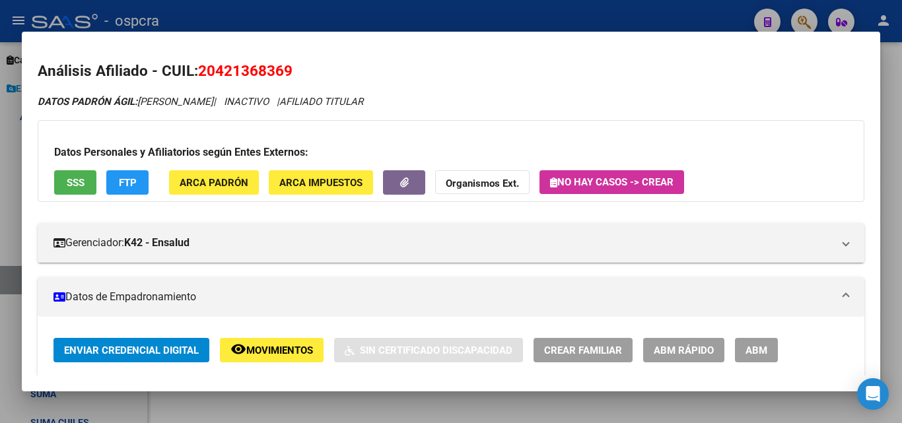
click at [0, 129] on div at bounding box center [451, 211] width 902 height 423
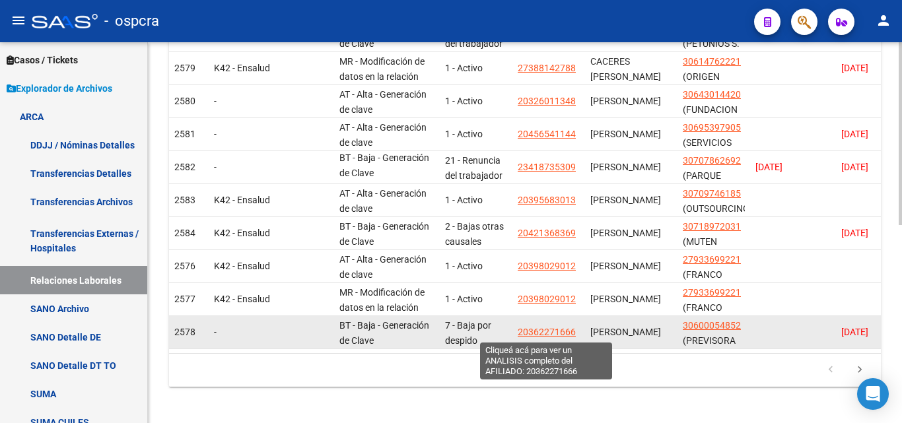
click at [549, 336] on span "20362271666" at bounding box center [547, 332] width 58 height 11
type textarea "20362271666"
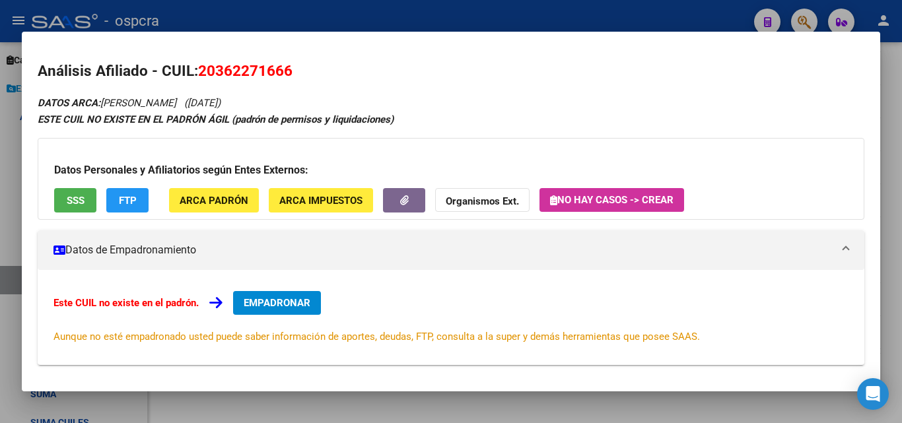
click at [0, 209] on div at bounding box center [451, 211] width 902 height 423
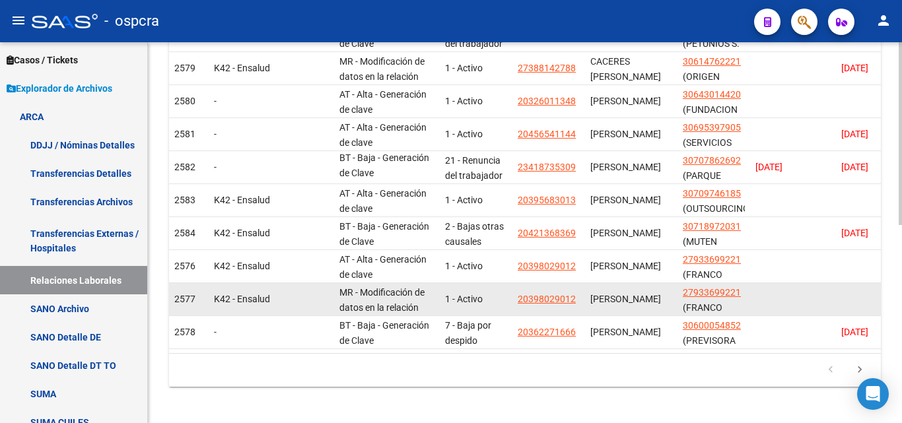
scroll to position [3, 0]
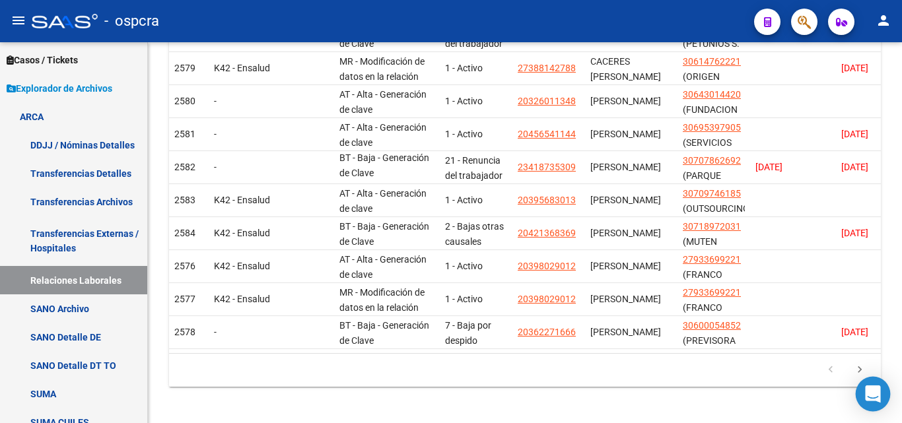
click at [856, 377] on body "menu - ospcra person Firma Express Inicio Calendario SSS Instructivos Contacto …" at bounding box center [451, 211] width 902 height 423
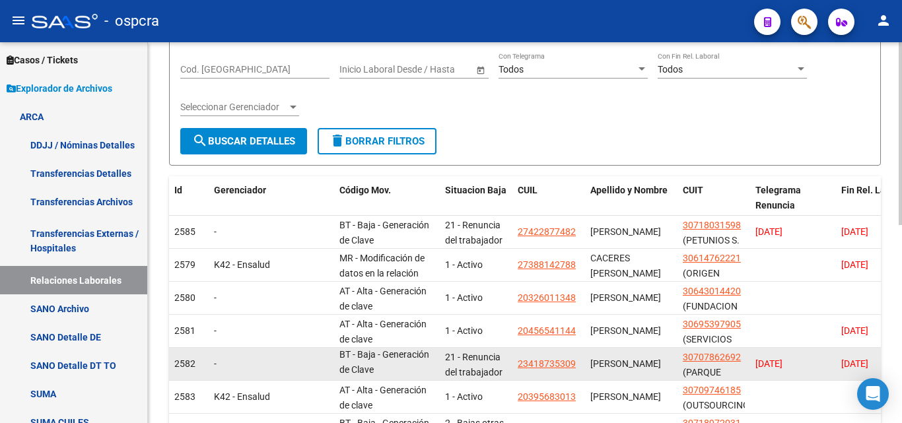
scroll to position [198, 0]
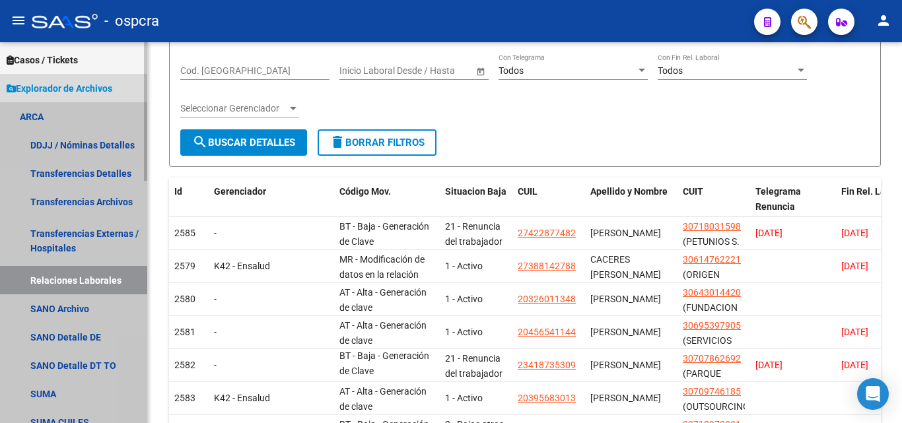
drag, startPoint x: 61, startPoint y: 281, endPoint x: 59, endPoint y: 273, distance: 8.2
click at [61, 281] on link "Relaciones Laborales" at bounding box center [73, 280] width 147 height 28
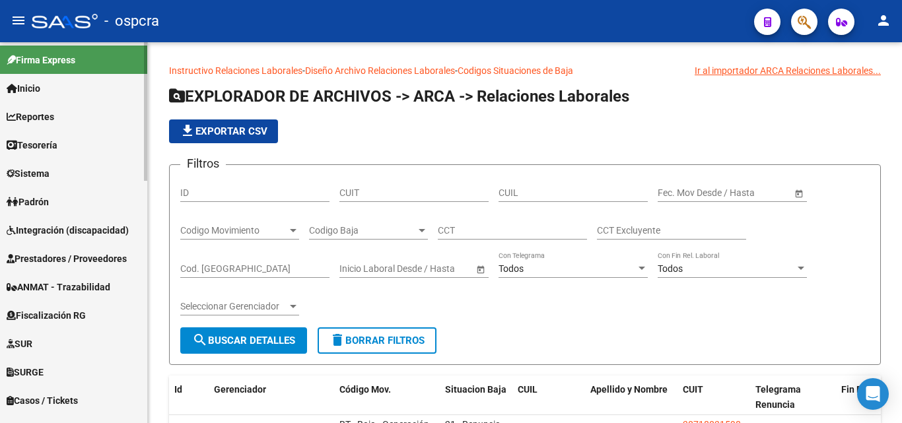
scroll to position [0, 0]
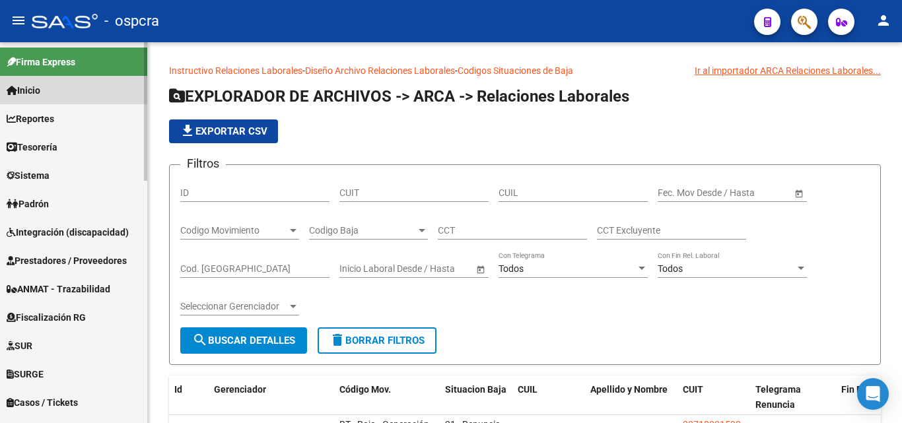
click at [55, 89] on link "Inicio" at bounding box center [73, 90] width 147 height 28
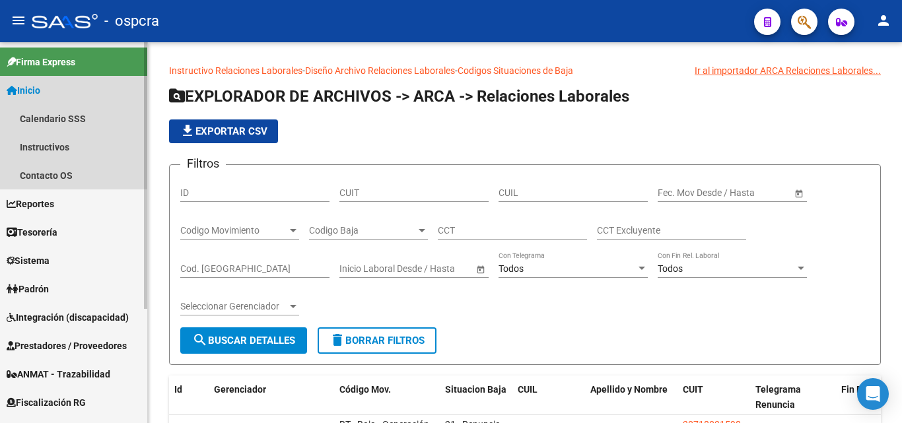
click at [58, 90] on link "Inicio" at bounding box center [73, 90] width 147 height 28
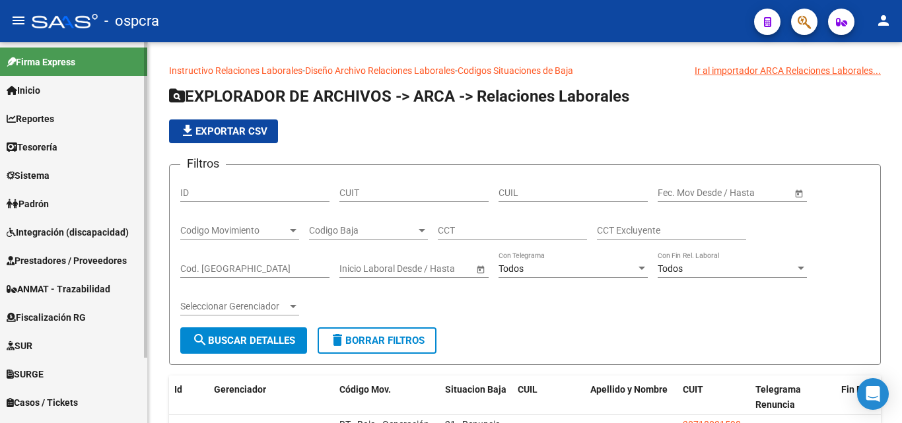
click at [55, 196] on link "Padrón" at bounding box center [73, 204] width 147 height 28
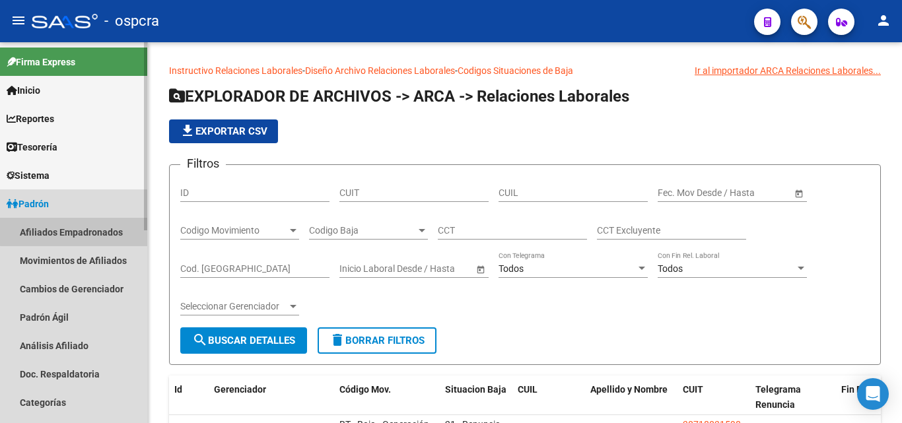
click at [81, 228] on link "Afiliados Empadronados" at bounding box center [73, 232] width 147 height 28
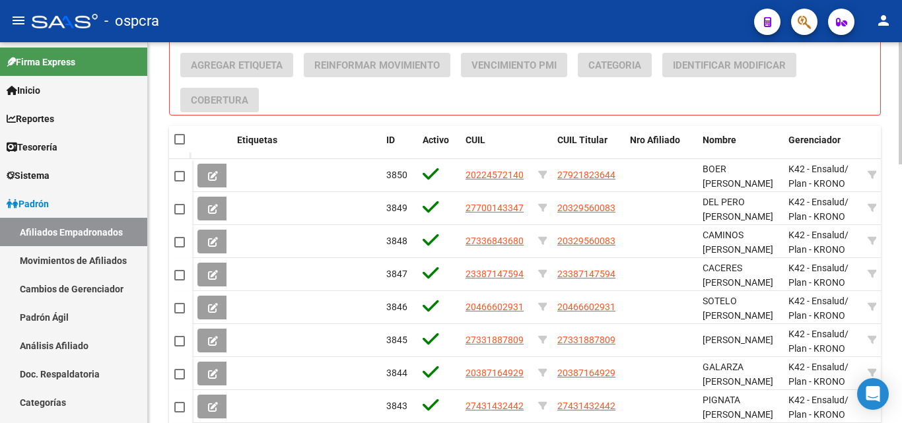
scroll to position [661, 0]
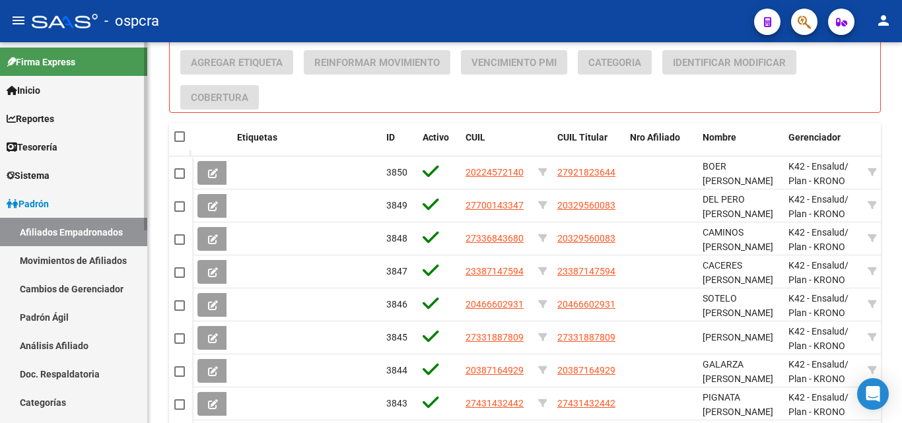
click at [55, 257] on link "Movimientos de Afiliados" at bounding box center [73, 260] width 147 height 28
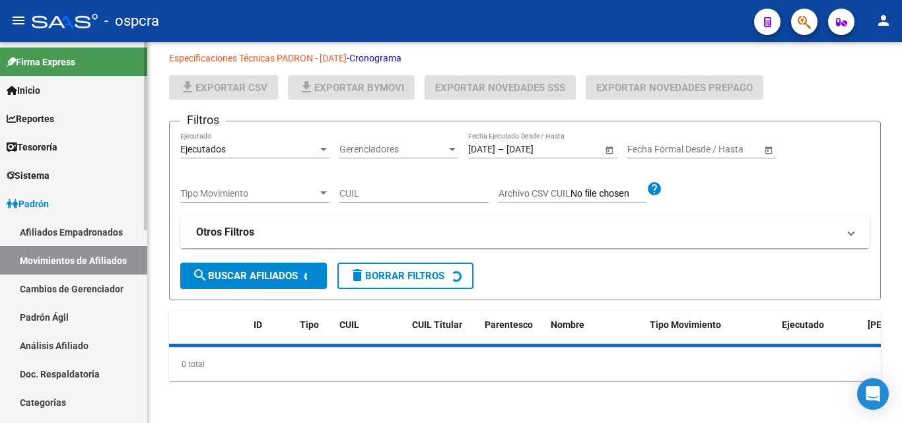
scroll to position [388, 0]
click at [68, 290] on link "Cambios de Gerenciador" at bounding box center [73, 289] width 147 height 28
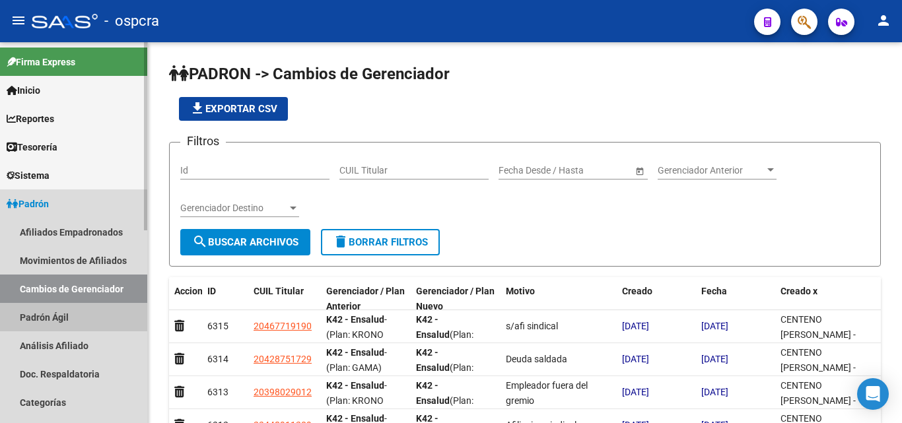
click at [64, 317] on link "Padrón Ágil" at bounding box center [73, 317] width 147 height 28
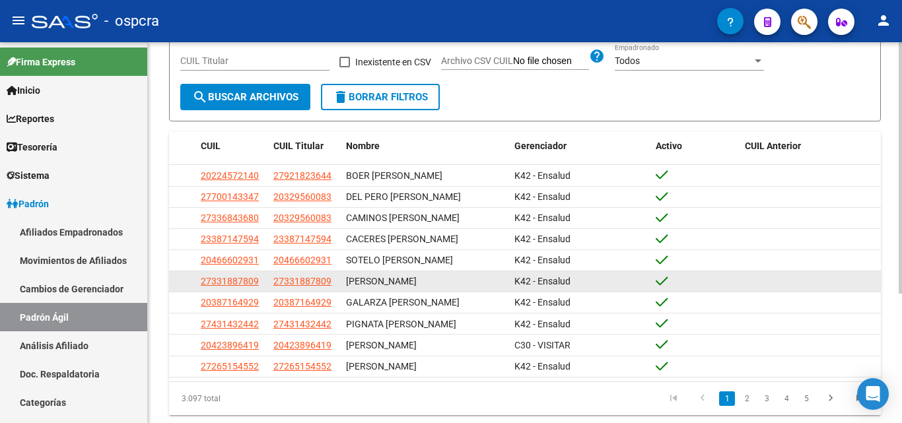
scroll to position [196, 0]
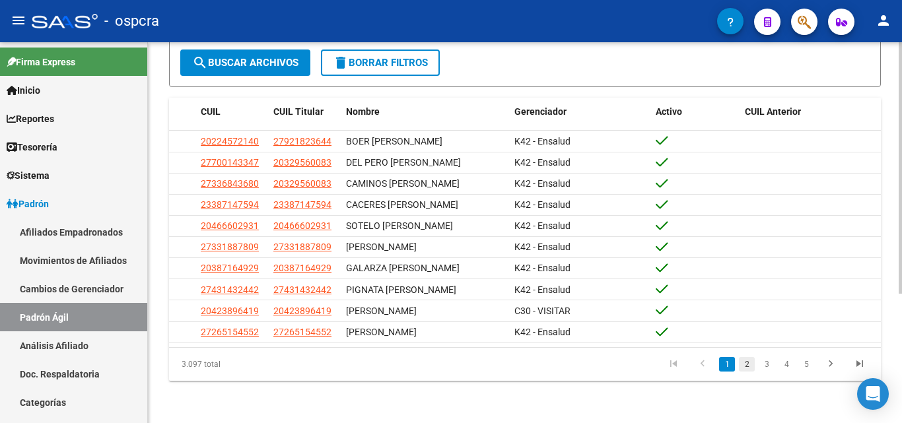
click at [744, 369] on link "2" at bounding box center [747, 364] width 16 height 15
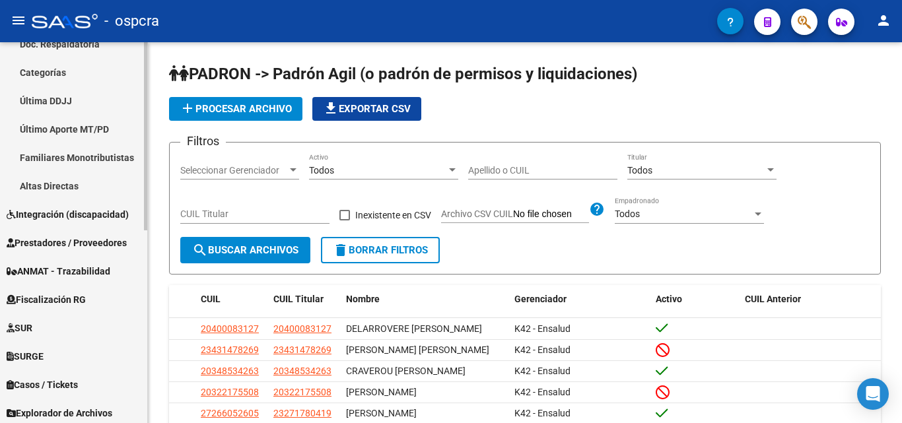
scroll to position [391, 0]
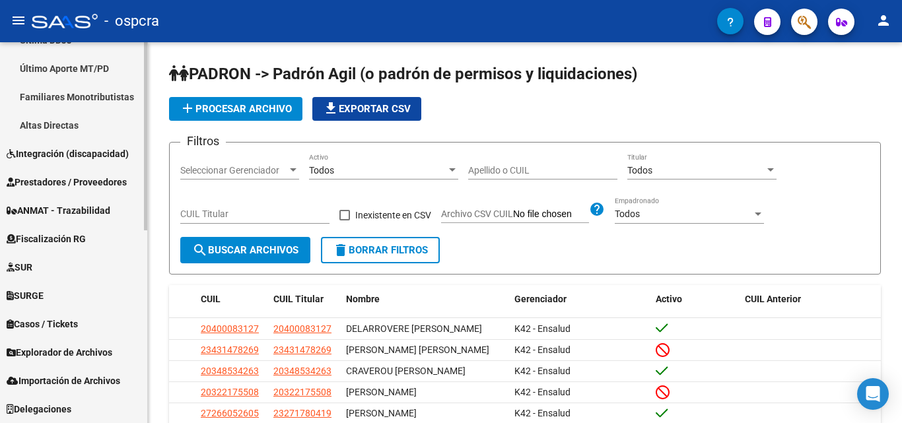
click at [71, 357] on span "Explorador de Archivos" at bounding box center [60, 352] width 106 height 15
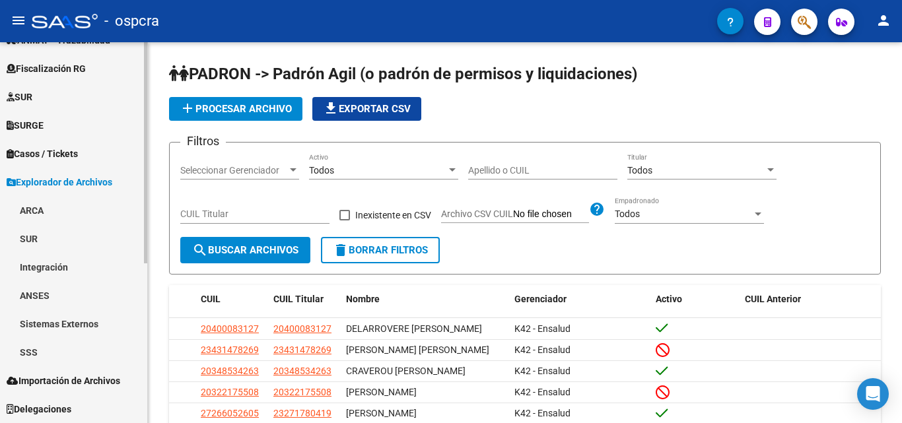
scroll to position [249, 0]
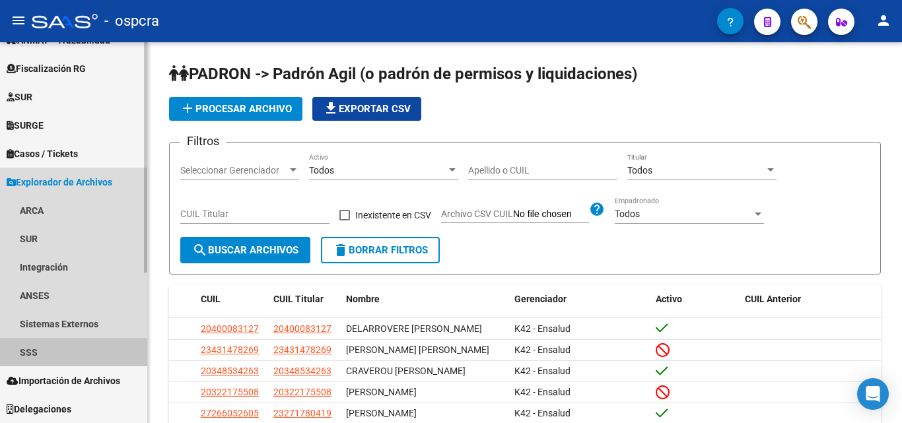
click at [30, 348] on link "SSS" at bounding box center [73, 352] width 147 height 28
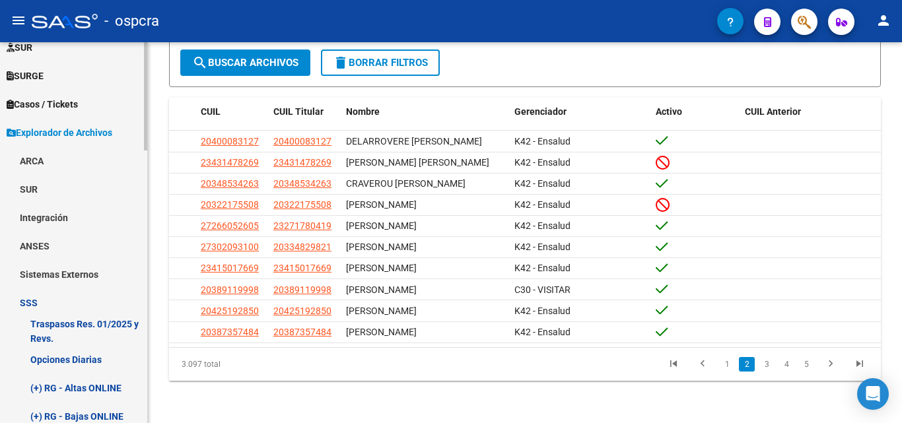
scroll to position [34, 0]
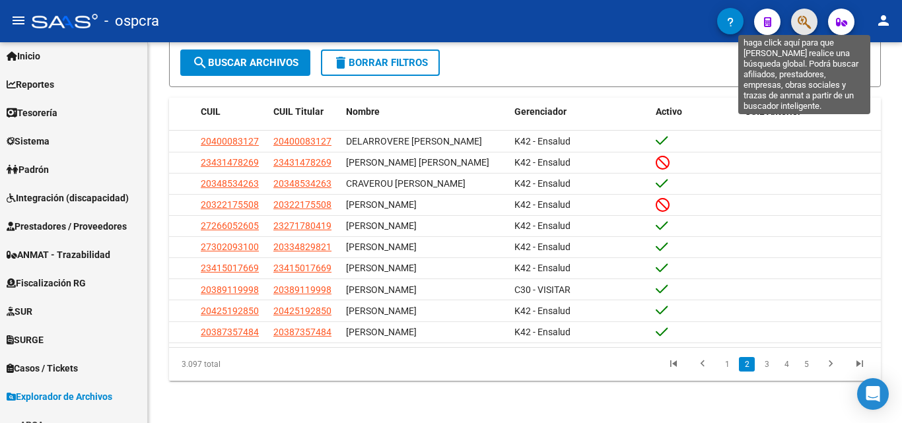
click at [810, 21] on icon "button" at bounding box center [804, 22] width 13 height 15
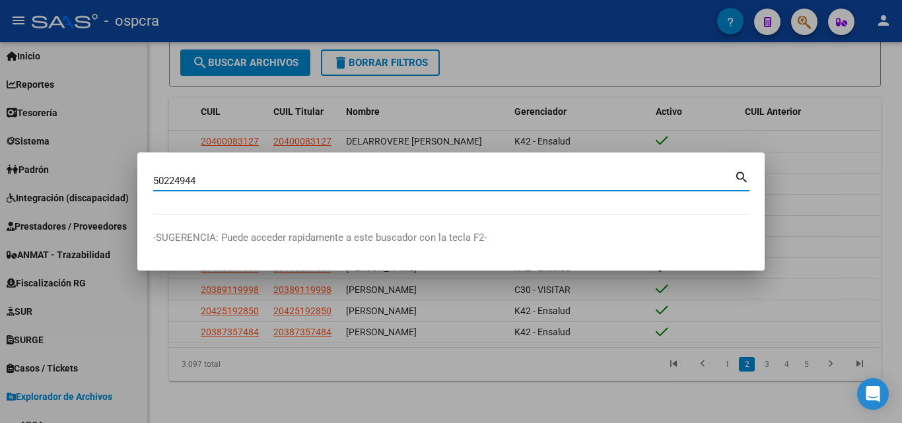
type input "50224944"
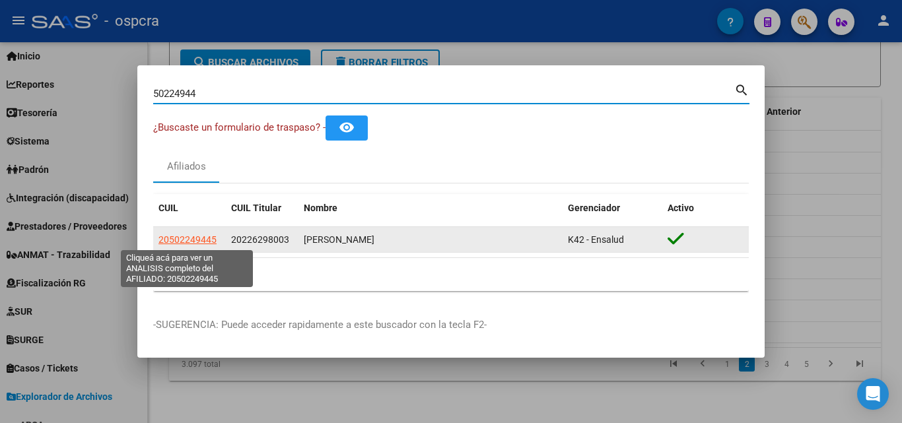
click at [176, 240] on span "20502249445" at bounding box center [188, 239] width 58 height 11
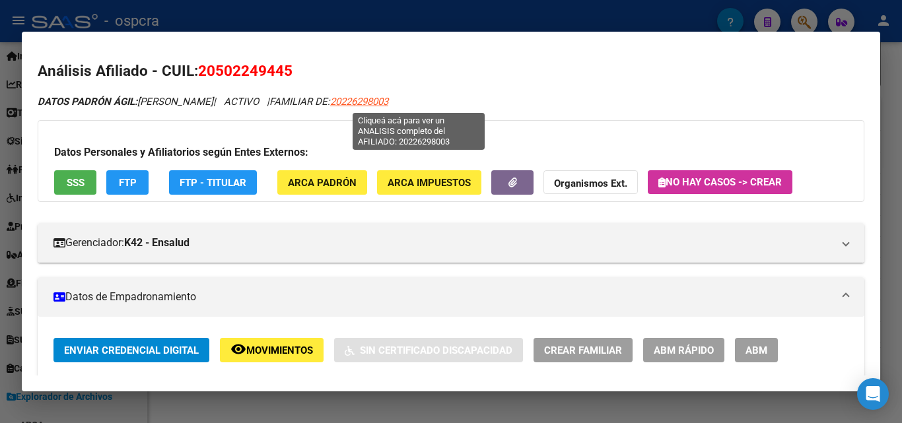
click at [388, 102] on span "20226298003" at bounding box center [359, 102] width 58 height 12
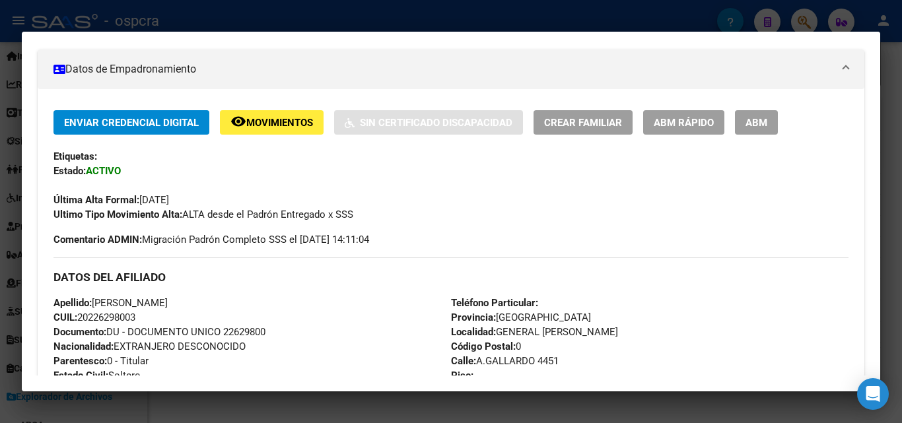
scroll to position [0, 0]
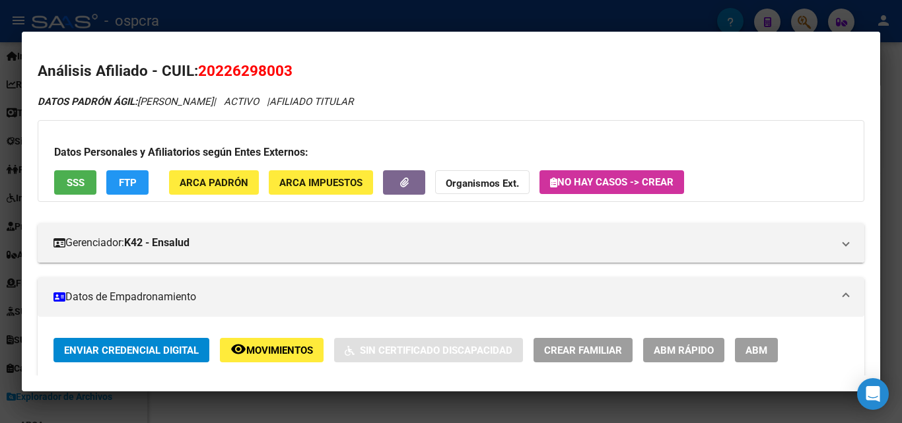
drag, startPoint x: 217, startPoint y: 69, endPoint x: 289, endPoint y: 67, distance: 72.0
click at [289, 67] on span "20226298003" at bounding box center [245, 70] width 94 height 17
click at [337, 78] on h2 "Análisis Afiliado - CUIL: 20226298003" at bounding box center [451, 71] width 827 height 22
drag, startPoint x: 217, startPoint y: 70, endPoint x: 282, endPoint y: 73, distance: 64.8
click at [282, 73] on span "20226298003" at bounding box center [245, 70] width 94 height 17
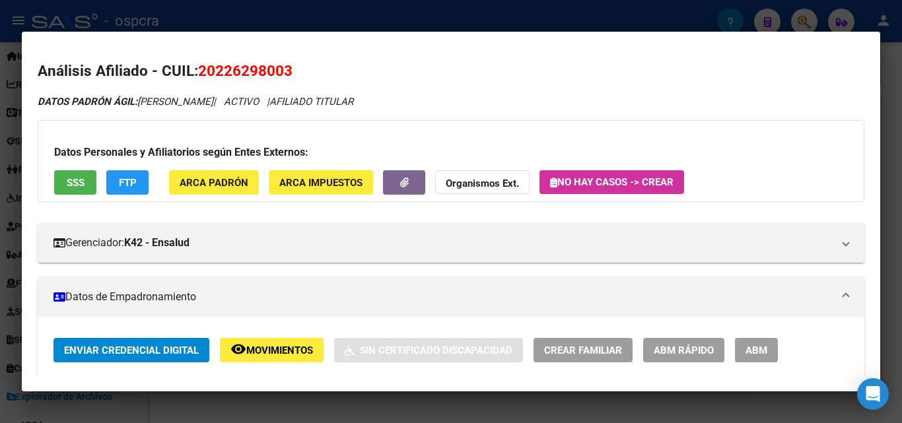
copy span "22629800"
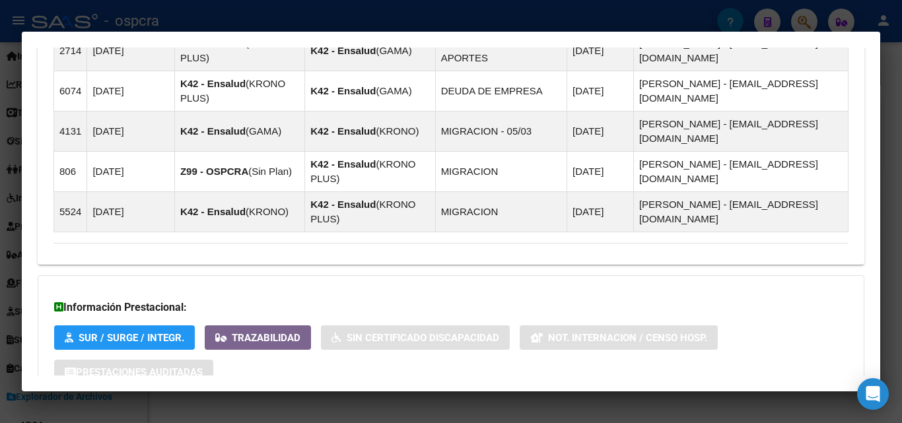
scroll to position [972, 0]
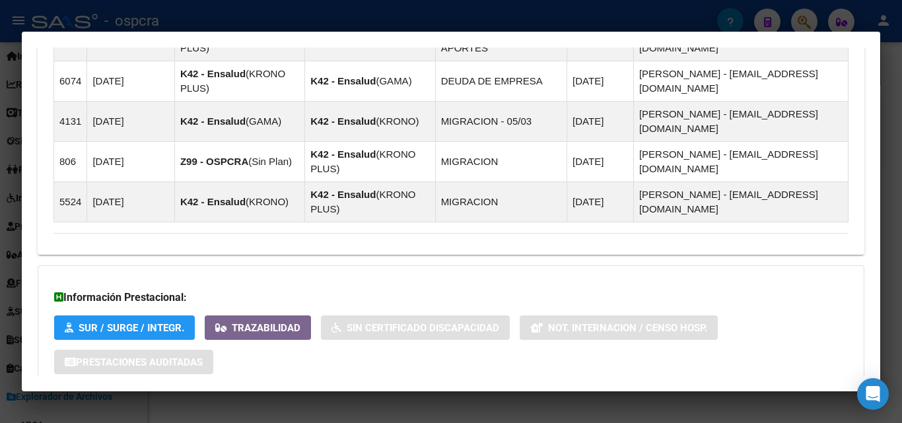
click at [261, 411] on span "Aportes y Contribuciones del Afiliado: 20226298003" at bounding box center [197, 417] width 248 height 13
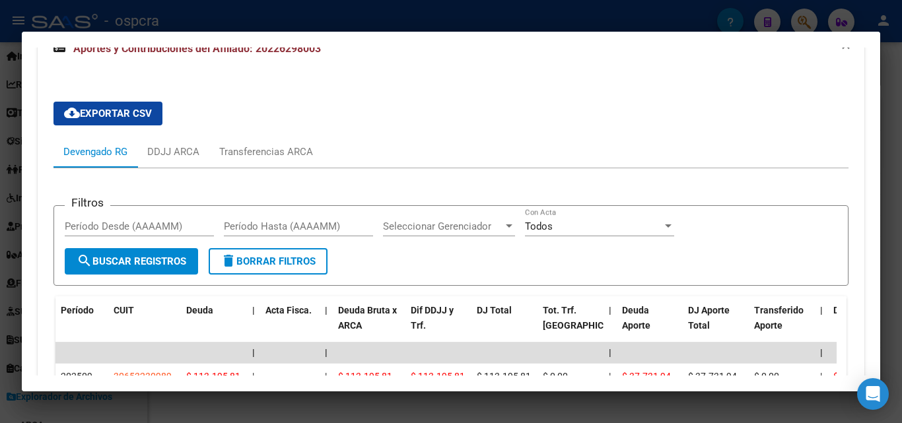
scroll to position [1369, 0]
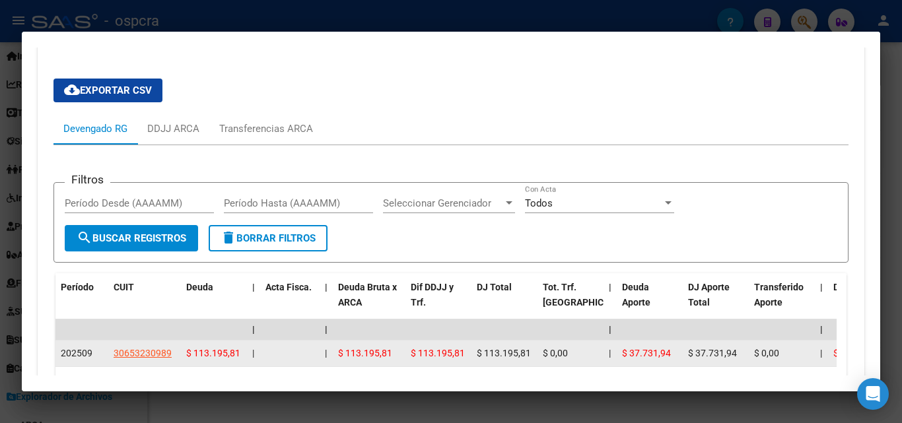
click at [150, 346] on app-link-go-to "30653230989" at bounding box center [143, 353] width 58 height 15
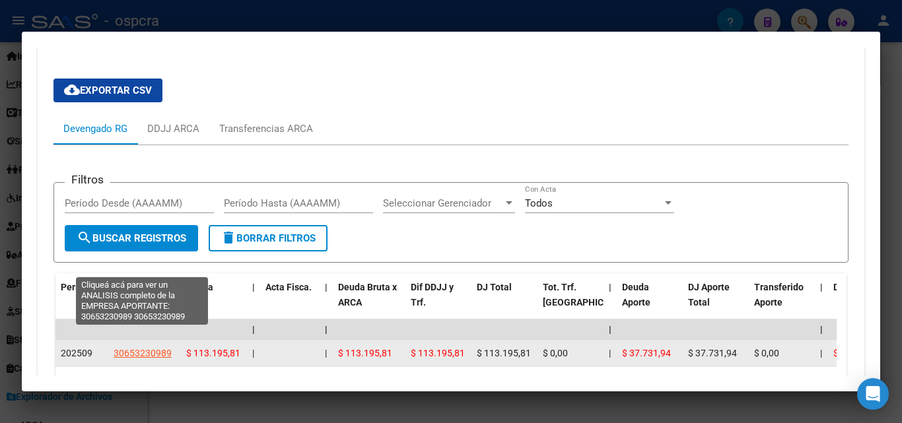
click at [150, 348] on span "30653230989" at bounding box center [143, 353] width 58 height 11
type textarea "30653230989"
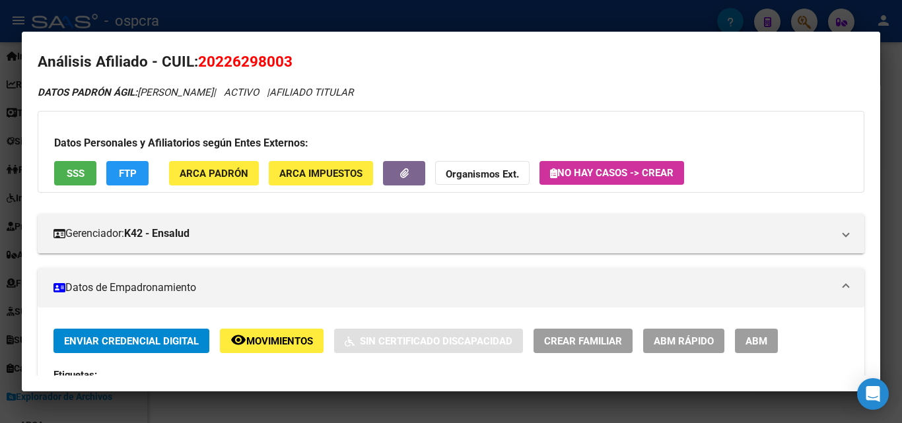
scroll to position [0, 0]
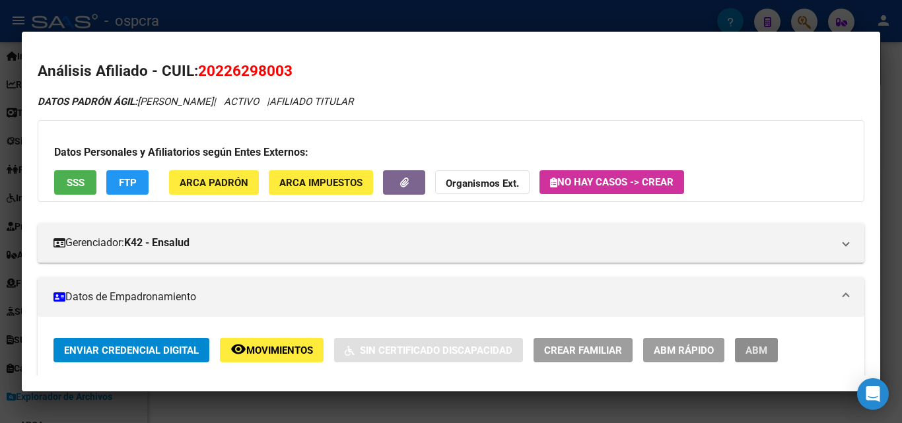
click at [776, 353] on button "ABM" at bounding box center [756, 350] width 43 height 24
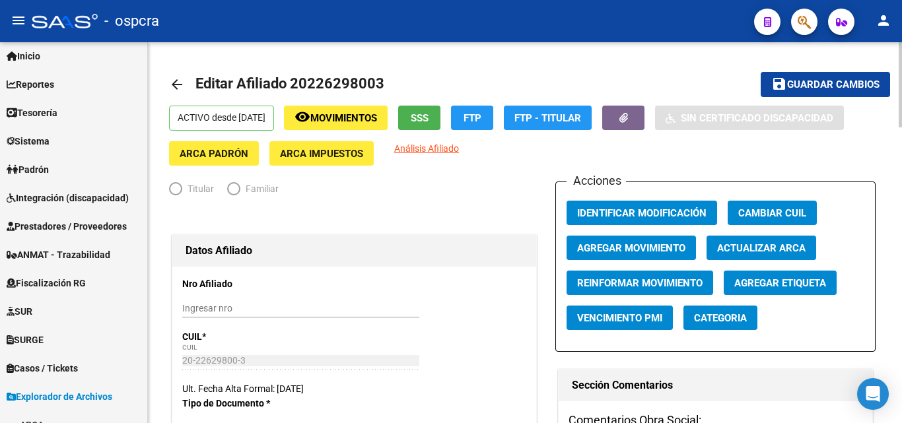
radio input "true"
type input "30-65323098-9"
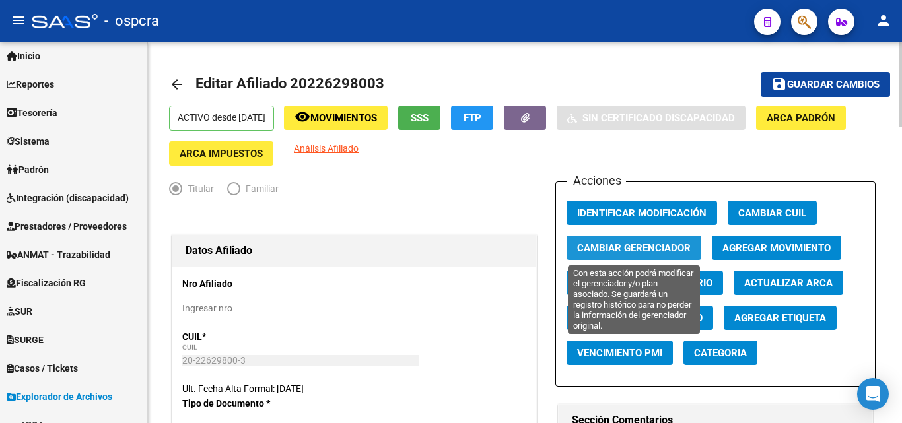
click at [667, 248] on span "Cambiar Gerenciador" at bounding box center [634, 248] width 114 height 12
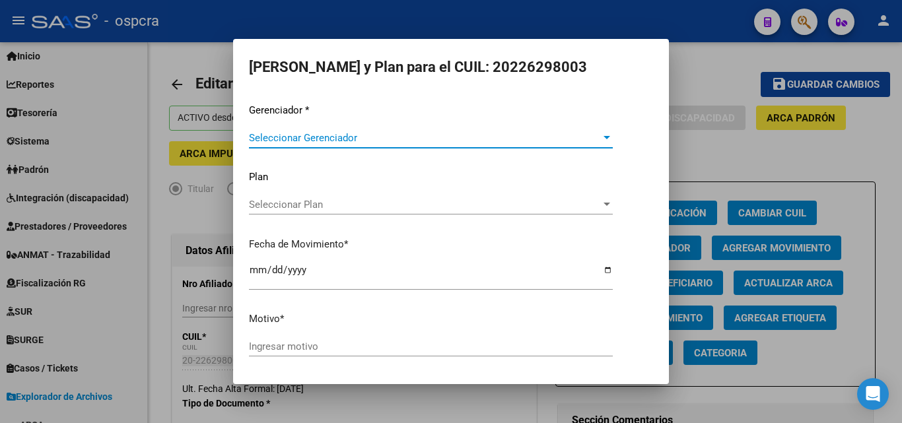
click at [604, 139] on div at bounding box center [607, 137] width 7 height 3
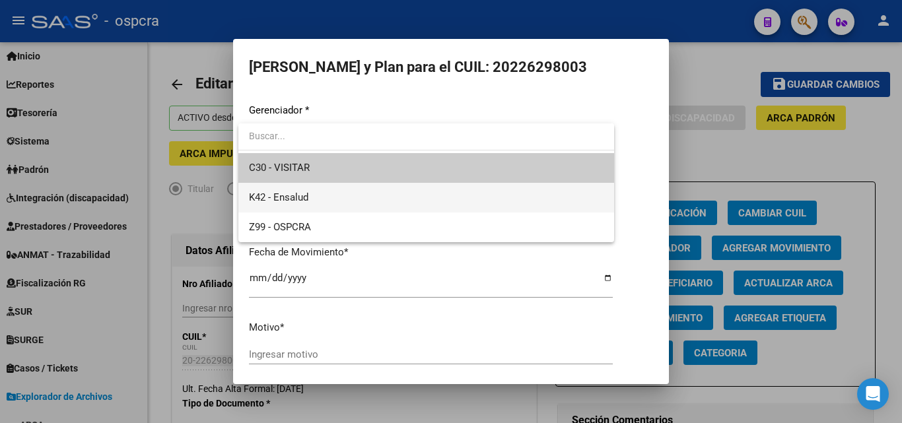
drag, startPoint x: 414, startPoint y: 197, endPoint x: 447, endPoint y: 201, distance: 32.5
click at [414, 197] on span "K42 - Ensalud" at bounding box center [426, 198] width 355 height 30
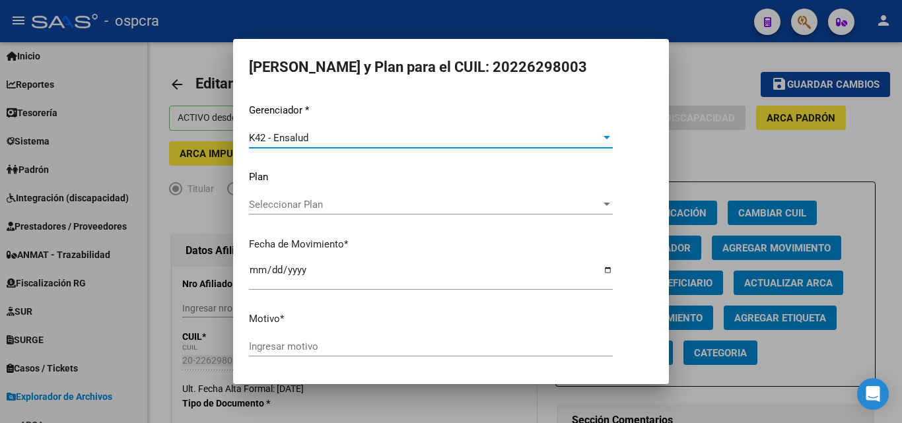
click at [557, 205] on span "Seleccionar Plan" at bounding box center [425, 205] width 352 height 12
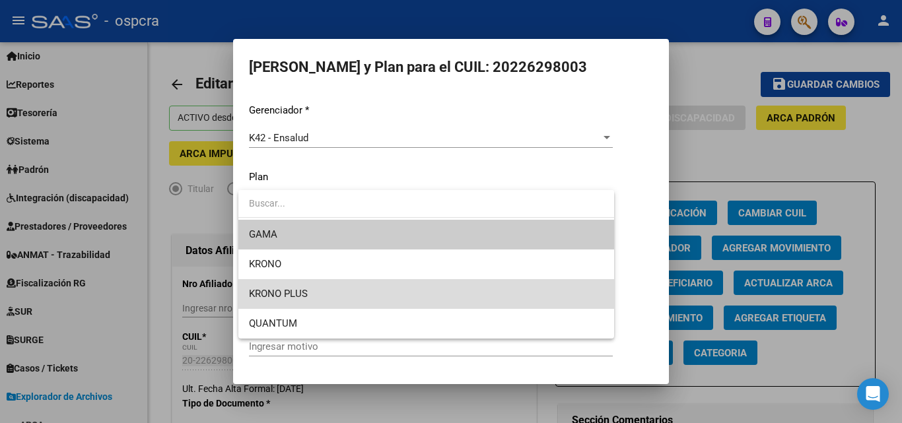
click at [322, 293] on span "KRONO PLUS" at bounding box center [426, 294] width 355 height 30
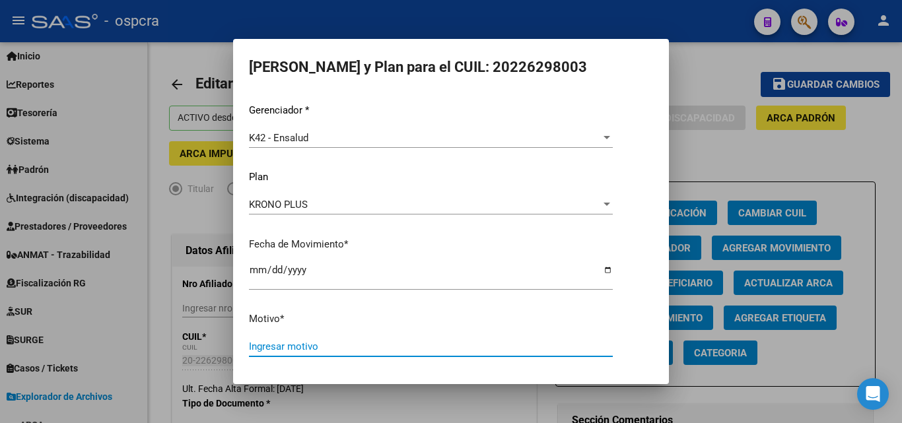
click at [303, 349] on input "Ingresar motivo" at bounding box center [431, 347] width 364 height 12
type input "A"
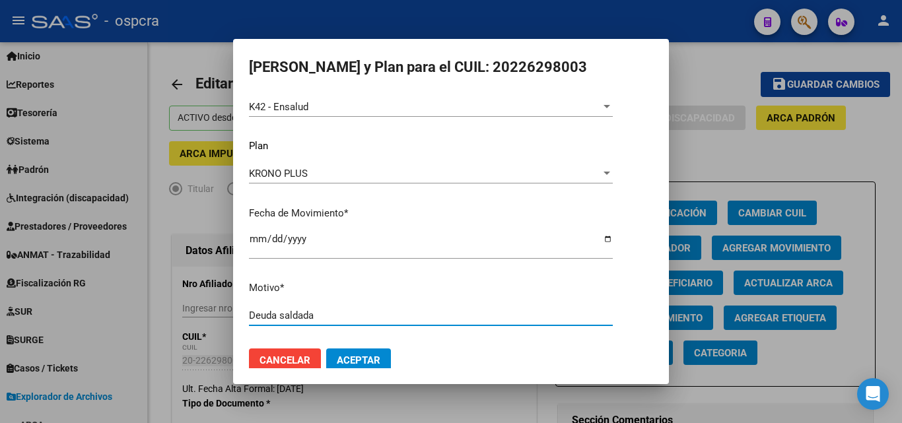
scroll to position [46, 0]
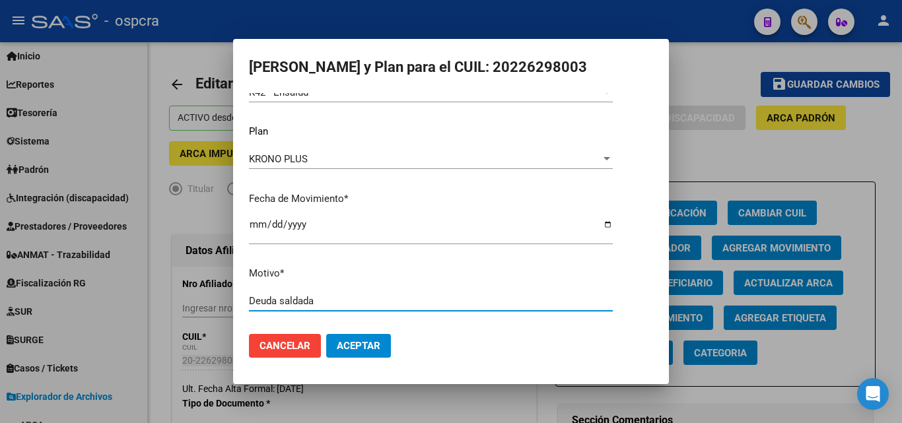
type input "Deuda saldada"
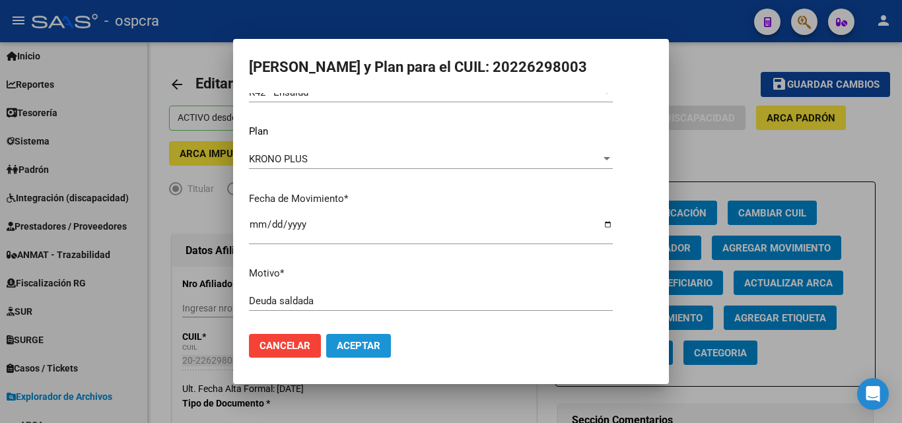
click at [371, 338] on button "Aceptar" at bounding box center [358, 346] width 65 height 24
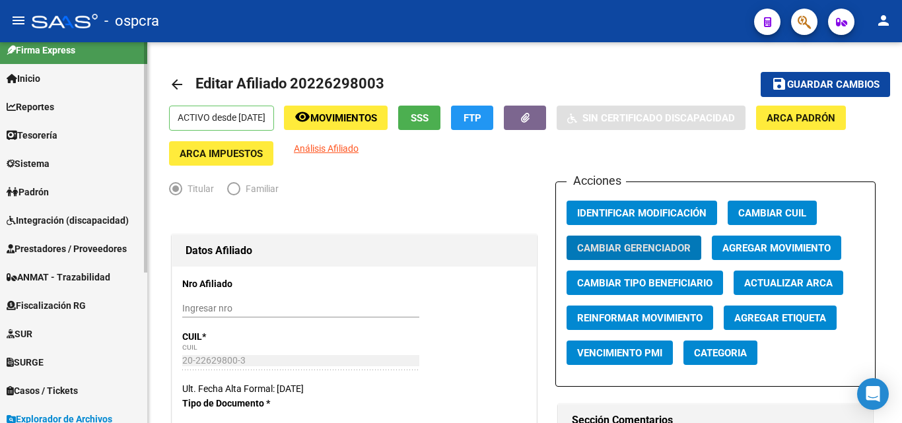
scroll to position [0, 0]
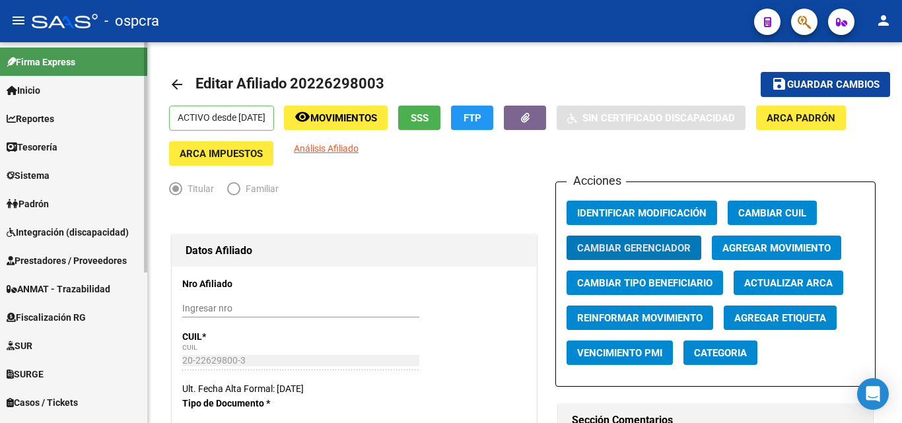
click at [49, 205] on span "Padrón" at bounding box center [28, 204] width 42 height 15
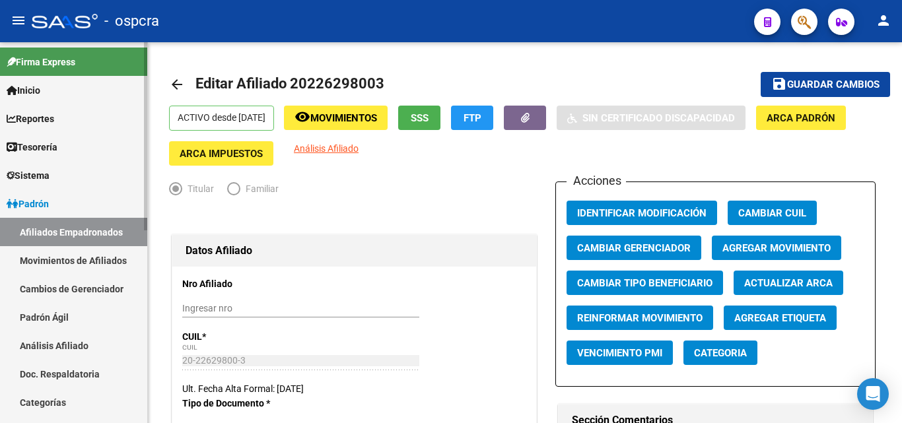
click at [78, 230] on link "Afiliados Empadronados" at bounding box center [73, 232] width 147 height 28
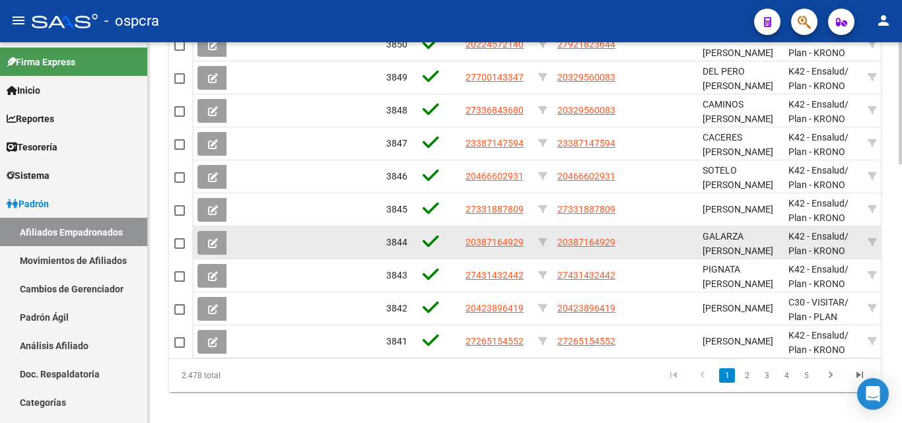
scroll to position [810, 0]
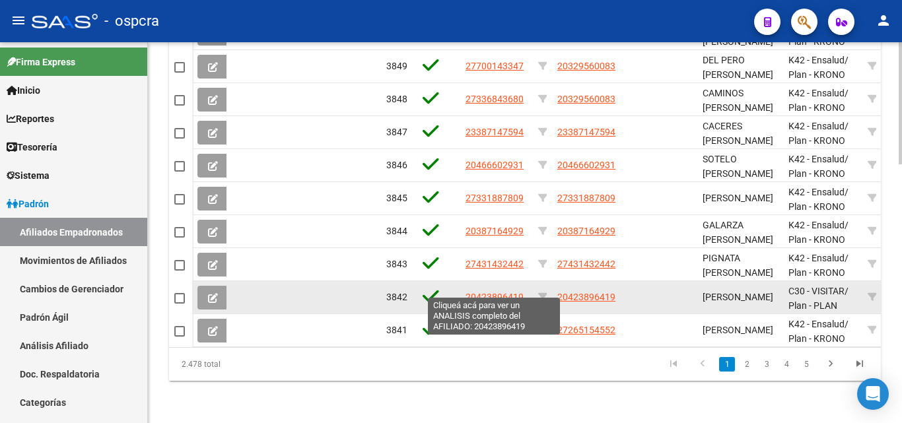
click at [487, 292] on span "20423896419" at bounding box center [495, 297] width 58 height 11
type textarea "20423896419"
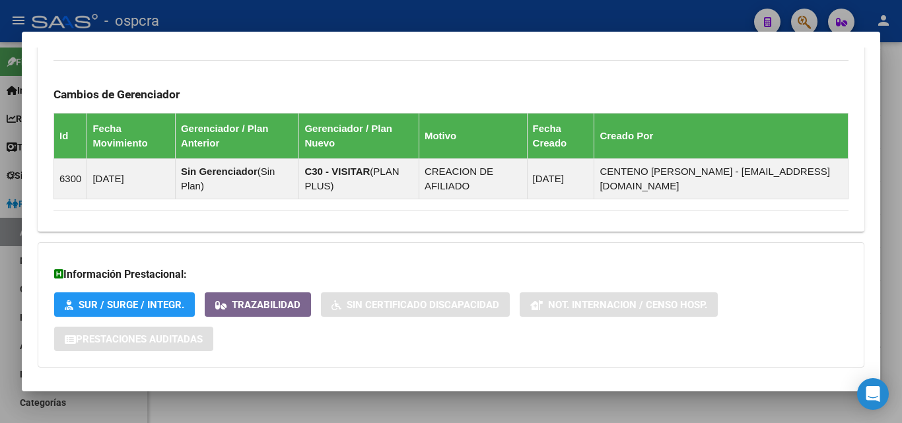
scroll to position [793, 0]
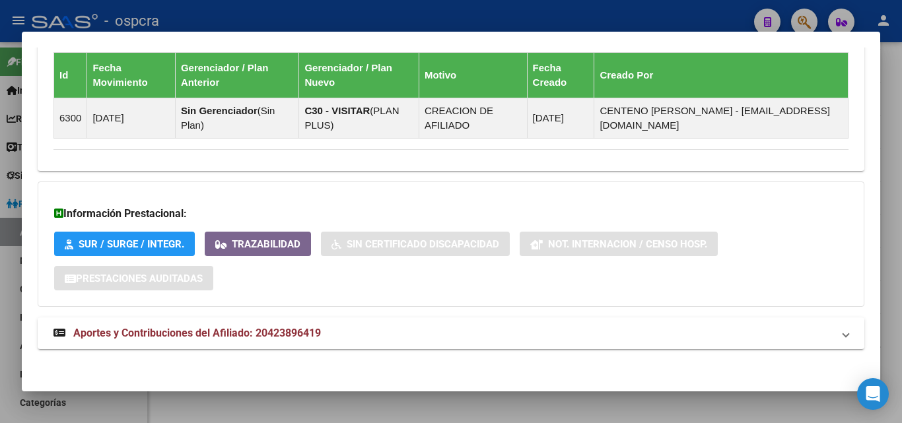
click at [0, 310] on div at bounding box center [451, 211] width 902 height 423
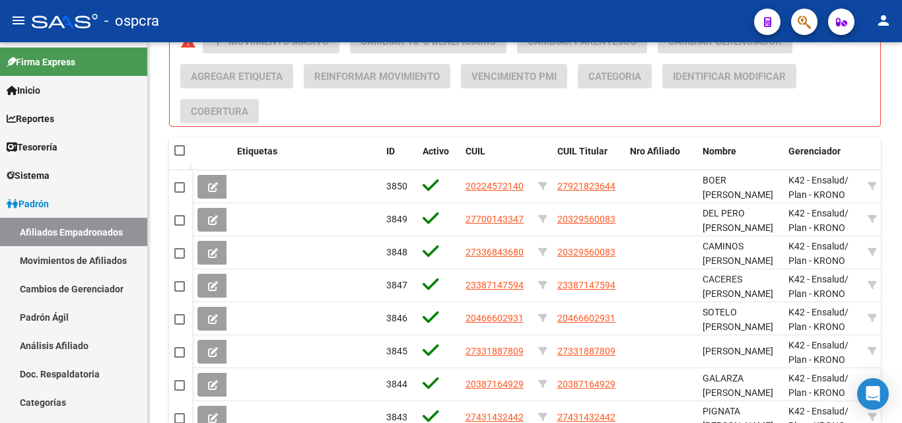
scroll to position [480, 0]
